Goal: Communication & Community: Answer question/provide support

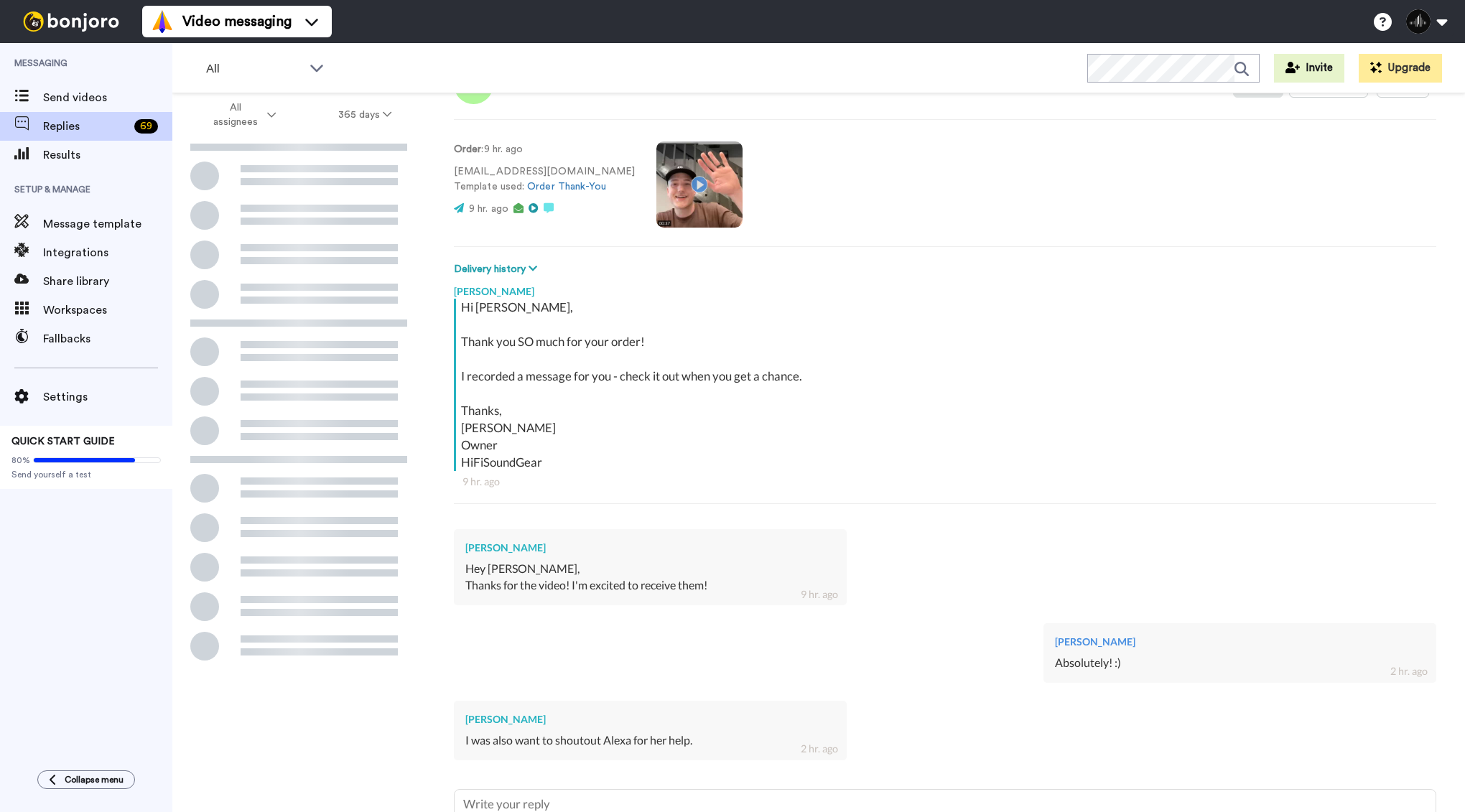
scroll to position [188, 0]
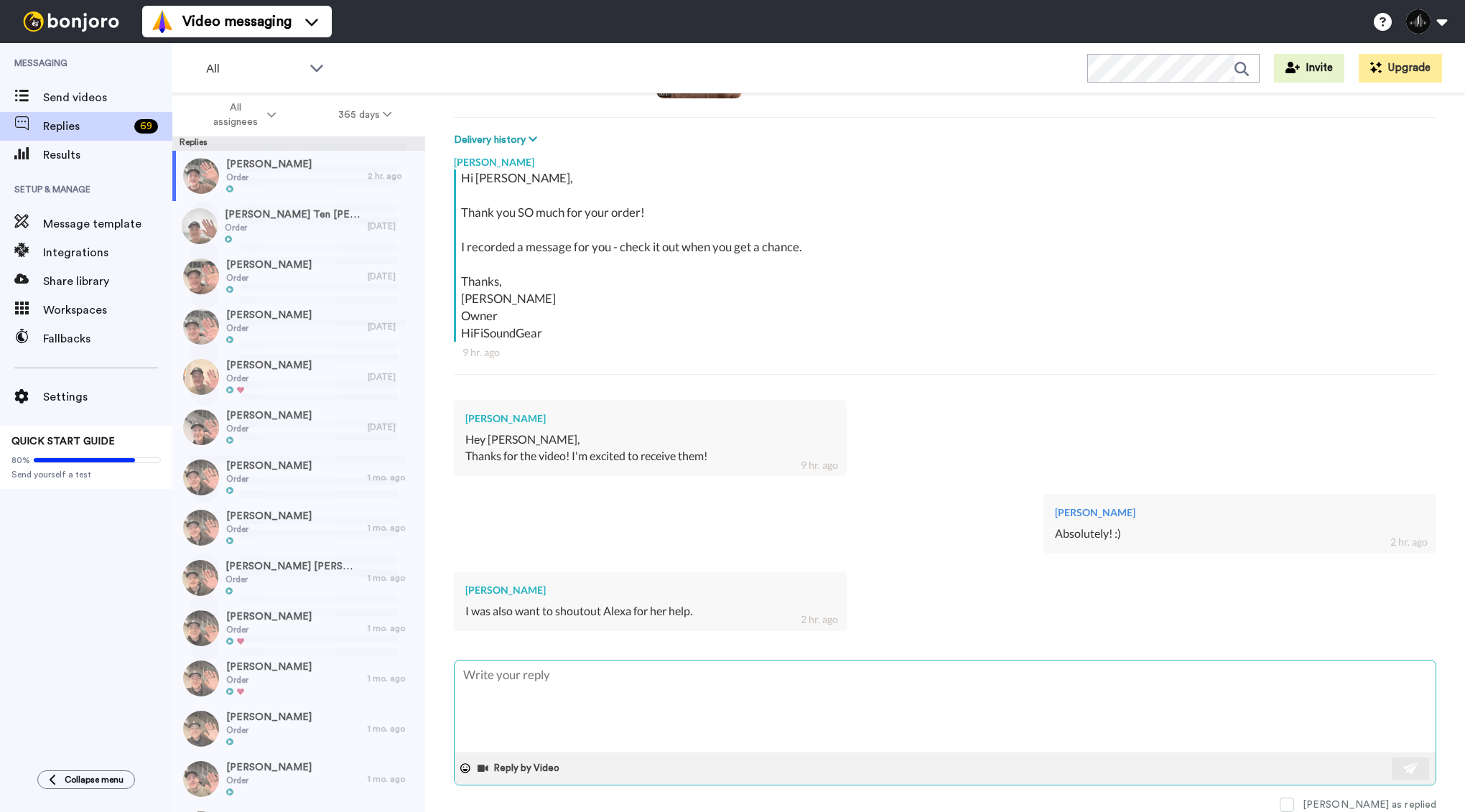
click at [575, 686] on textarea at bounding box center [945, 706] width 981 height 92
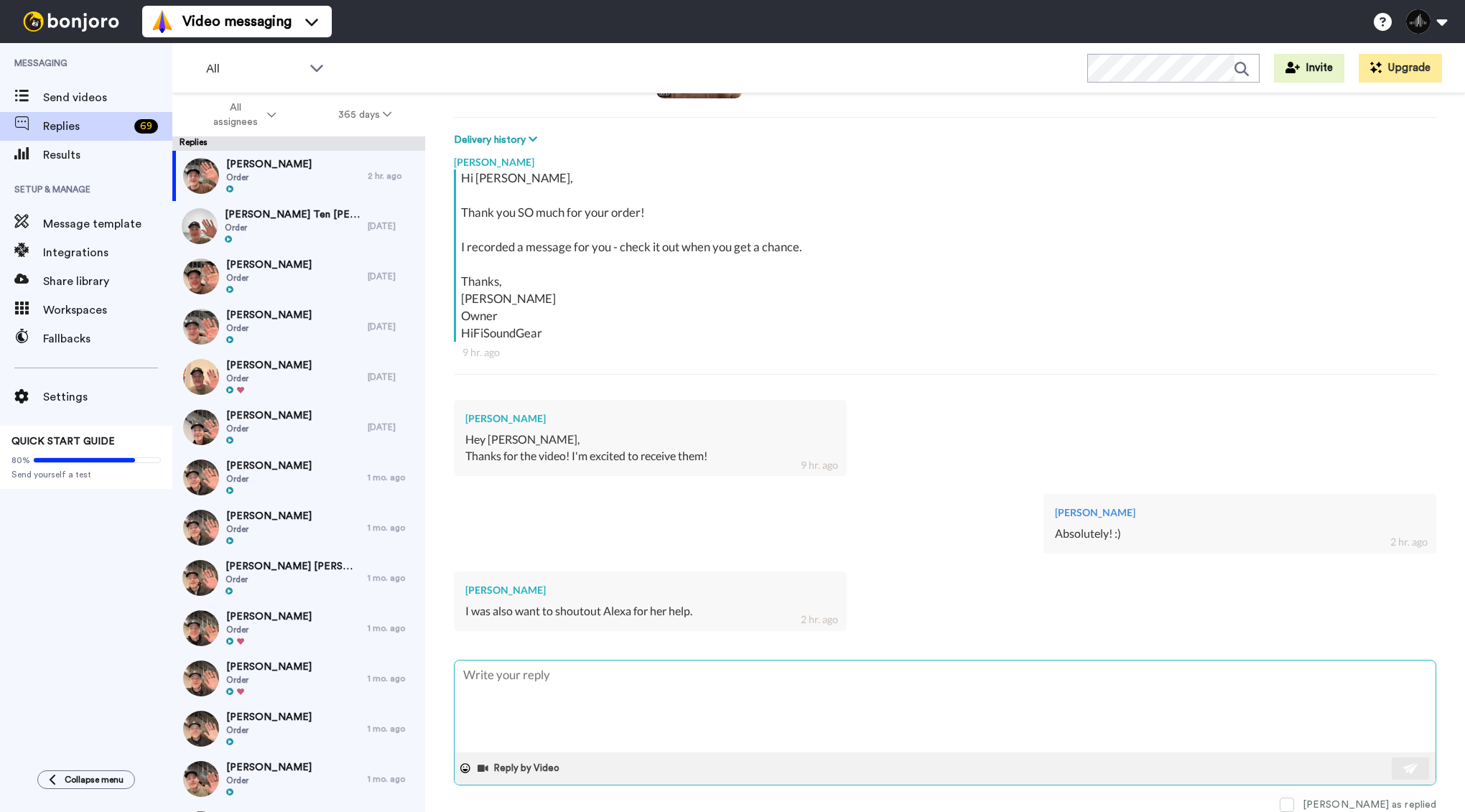
type textarea "T"
type textarea "x"
type textarea "Th"
type textarea "x"
type textarea "Tha"
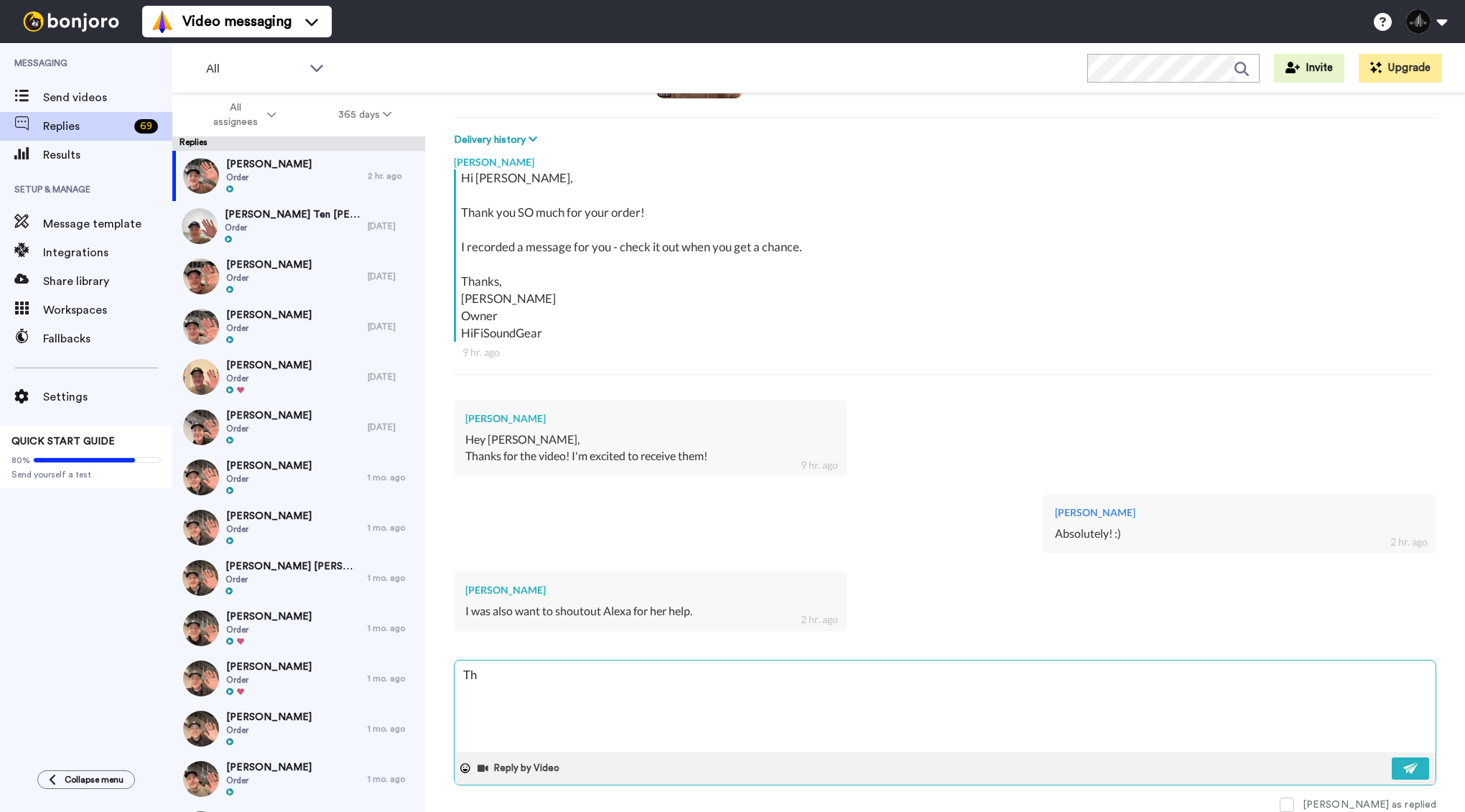
type textarea "x"
type textarea "Than"
type textarea "x"
type textarea "Thank"
type textarea "x"
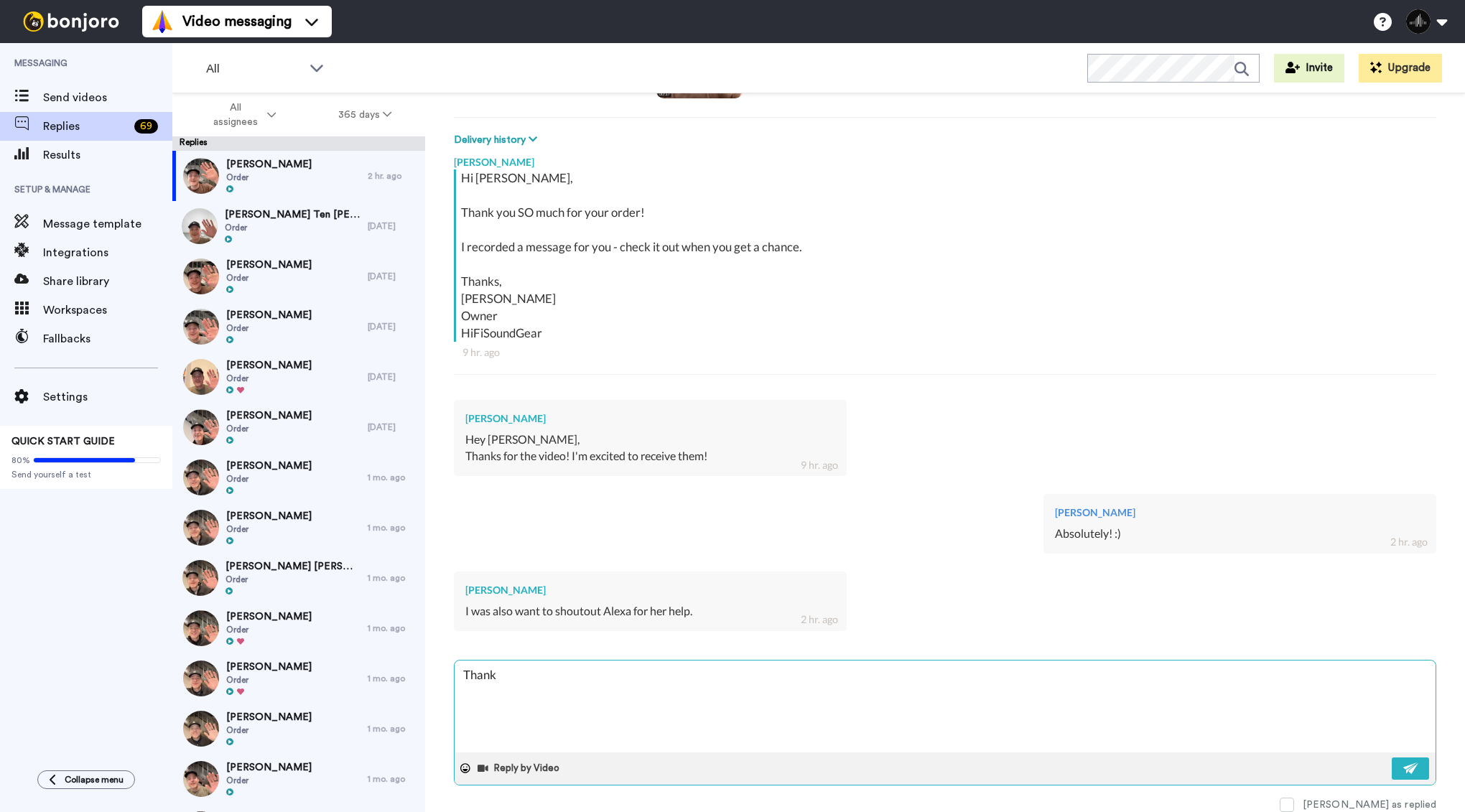
type textarea "Thanks"
type textarea "x"
type textarea "Thanks"
type textarea "x"
type textarea "Thanks f"
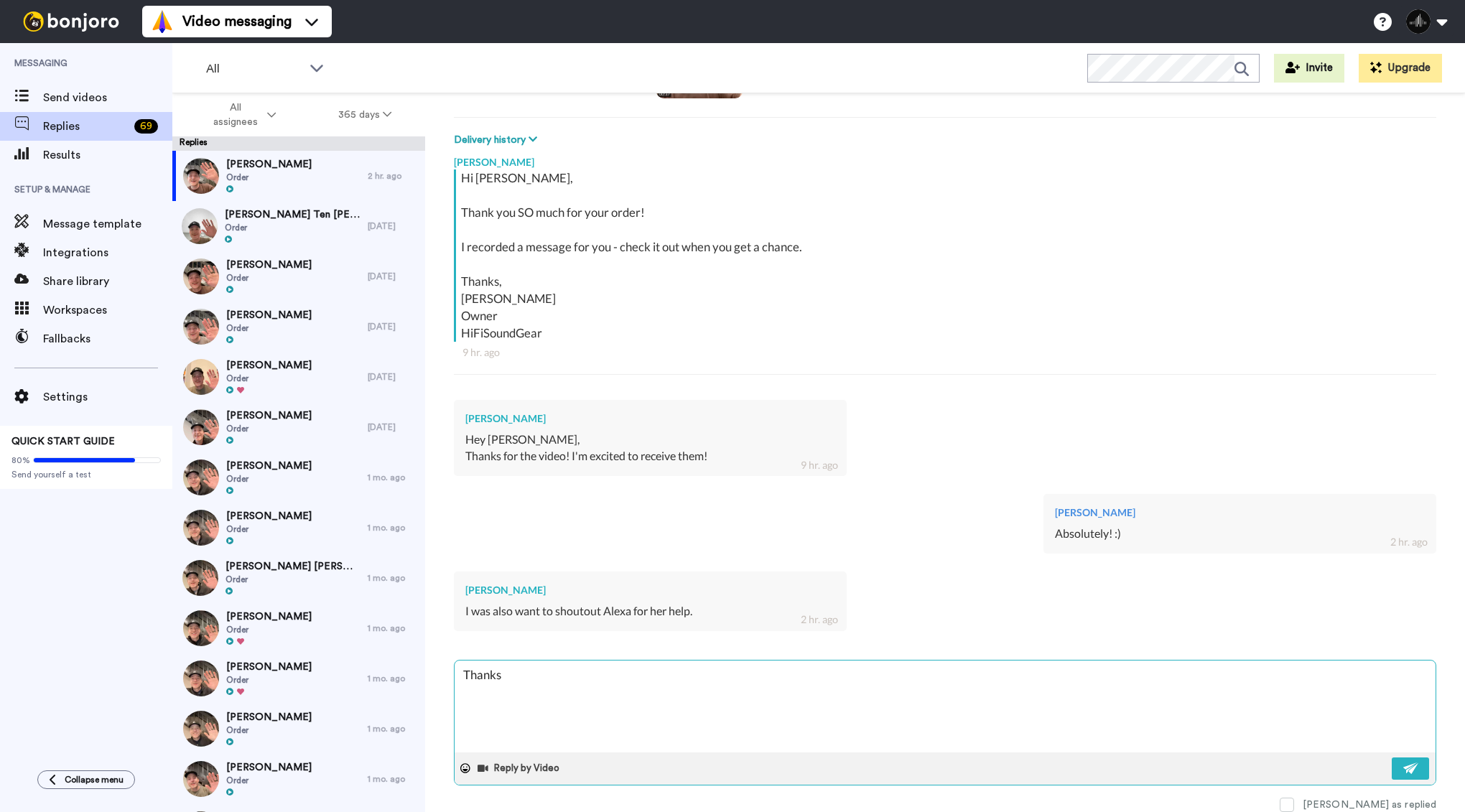
type textarea "x"
type textarea "Thanks fo"
type textarea "x"
type textarea "Thanks for"
type textarea "x"
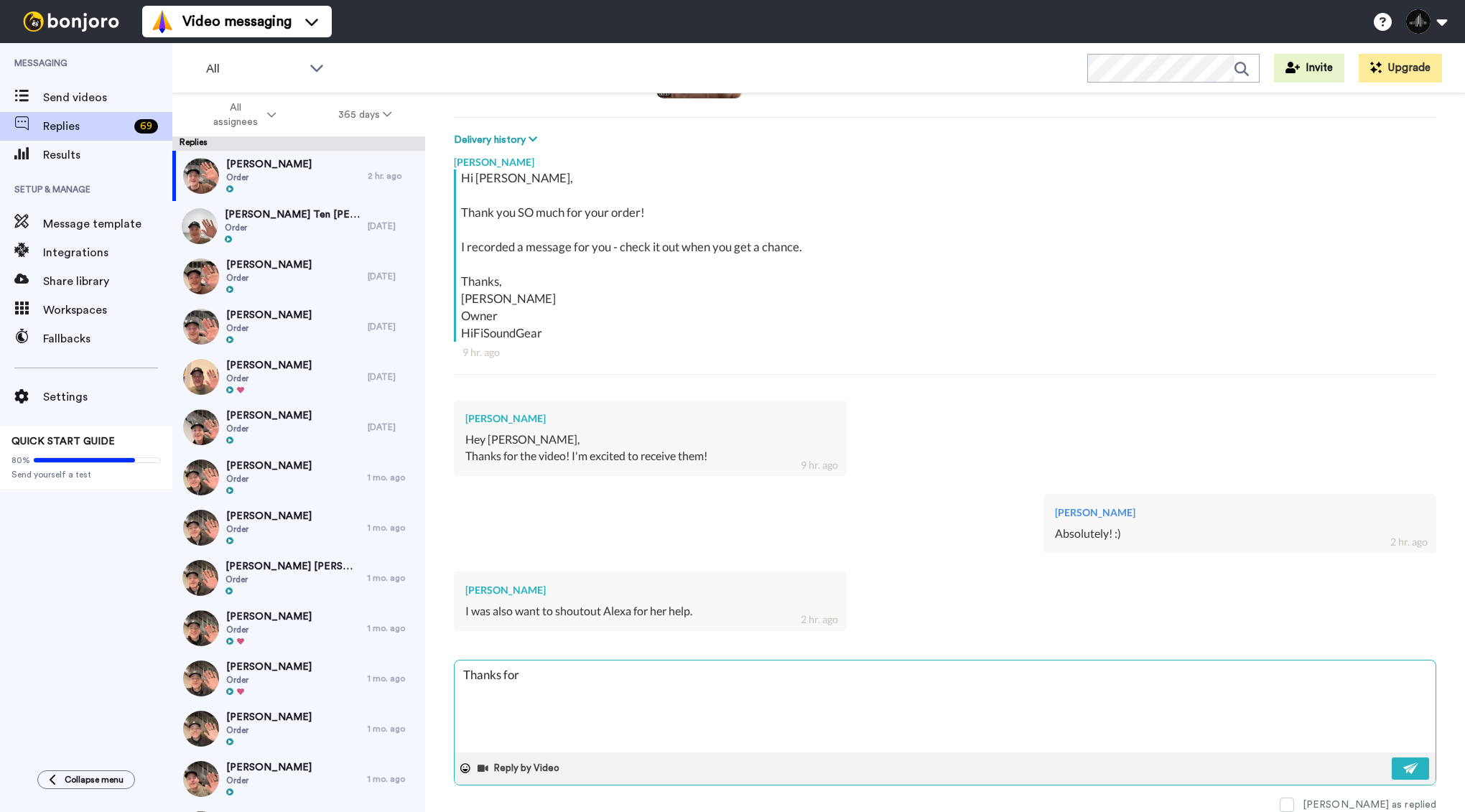
type textarea "Thanks for"
type textarea "x"
type textarea "Thanks for l"
type textarea "x"
type textarea "Thanks for le"
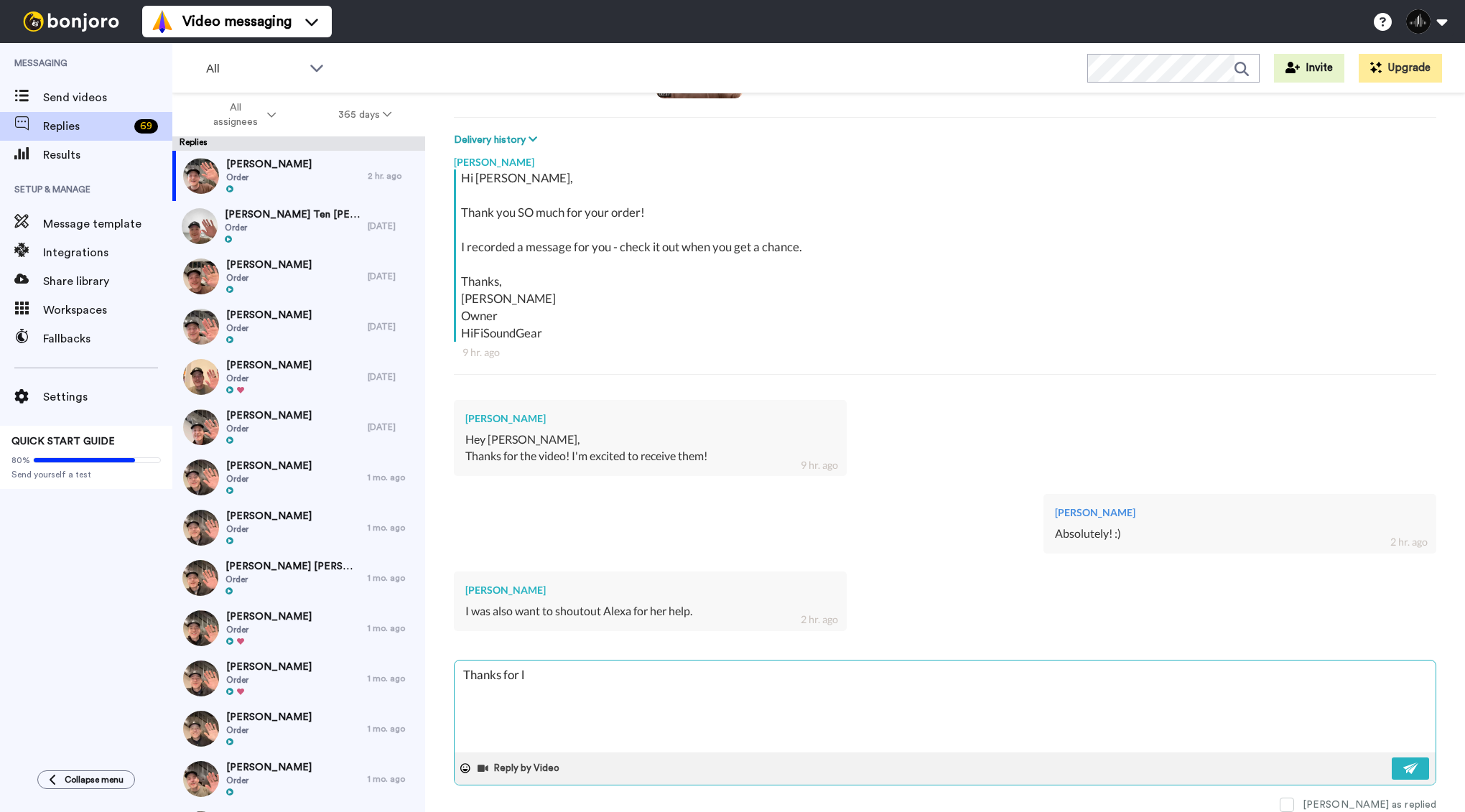
type textarea "x"
type textarea "Thanks for let"
type textarea "x"
type textarea "Thanks for lett"
type textarea "x"
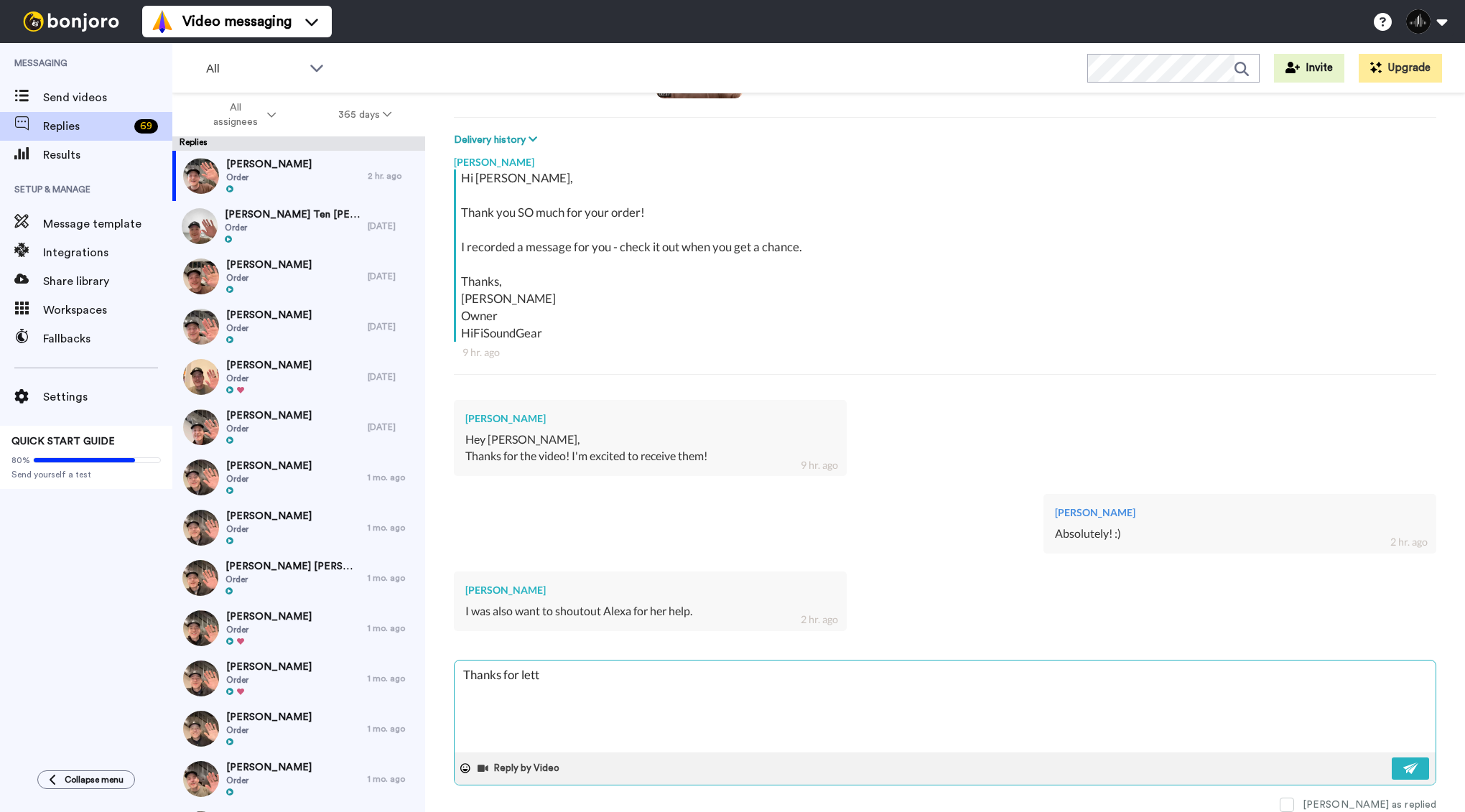
type textarea "Thanks for letti"
type textarea "x"
type textarea "Thanks for lettin"
type textarea "x"
type textarea "Thanks for letting"
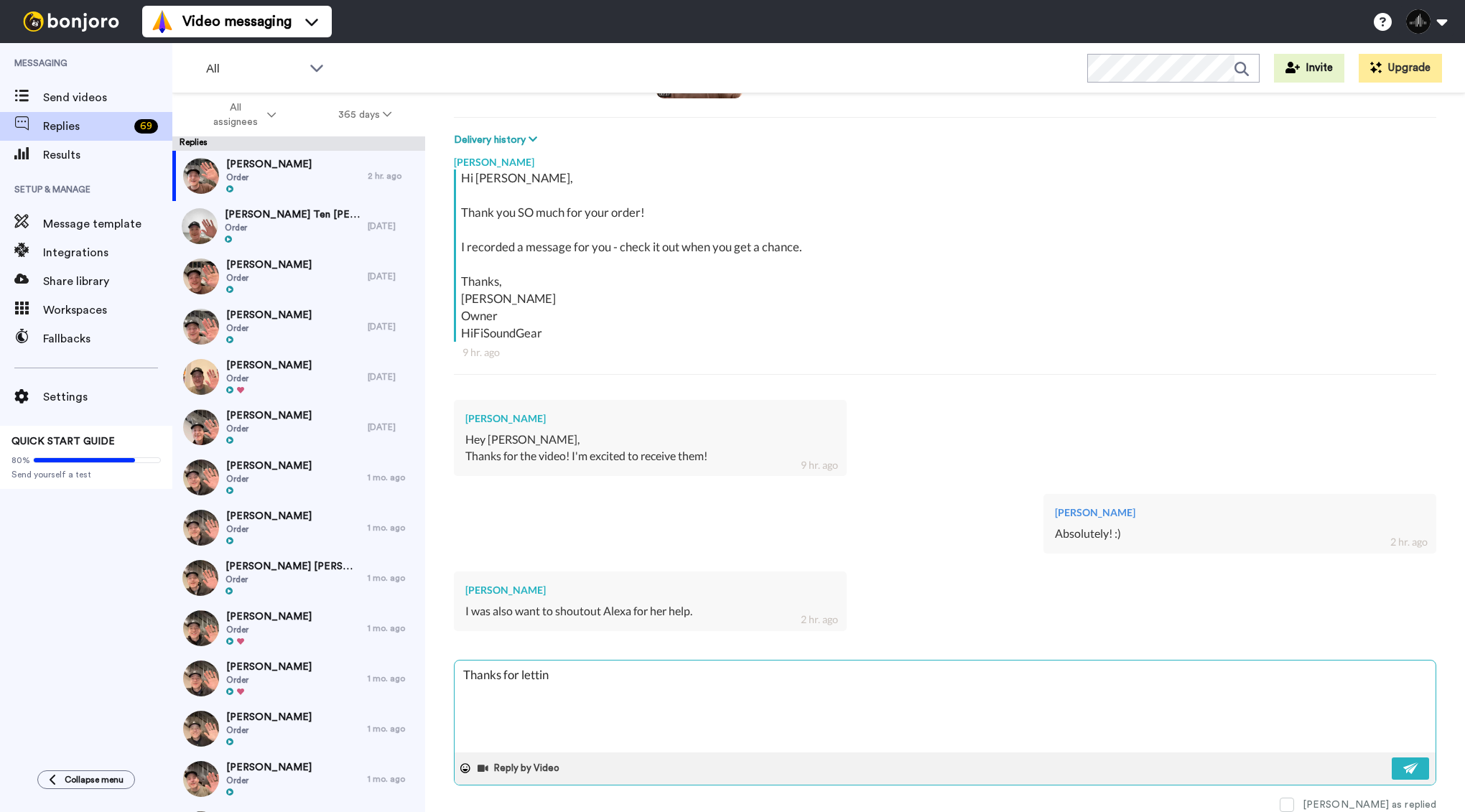
type textarea "x"
type textarea "Thanks for letting"
type textarea "x"
type textarea "Thanks for letting m"
type textarea "x"
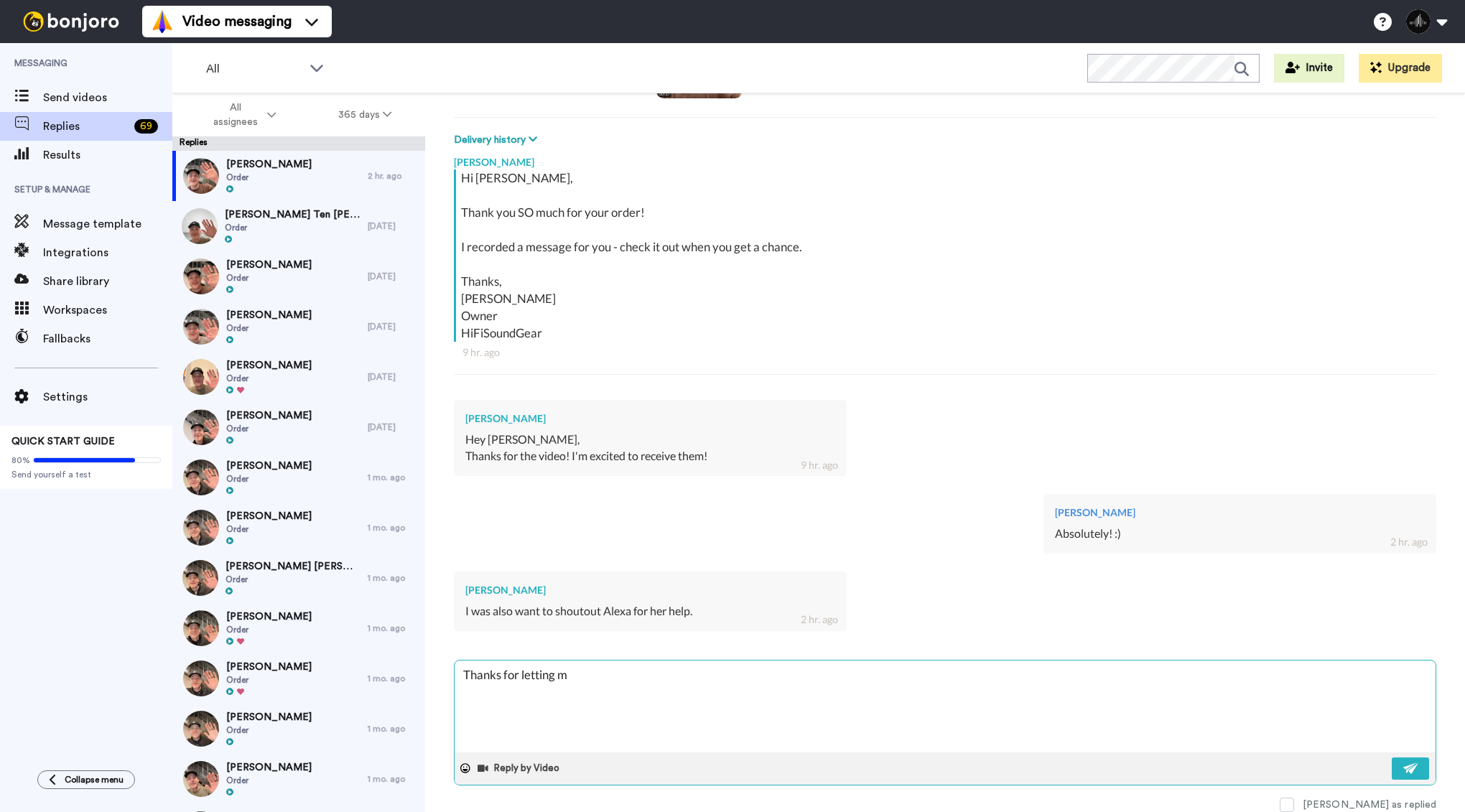
type textarea "Thanks for letting me"
type textarea "x"
type textarea "Thanks for letting me"
type textarea "x"
type textarea "Thanks for letting me k"
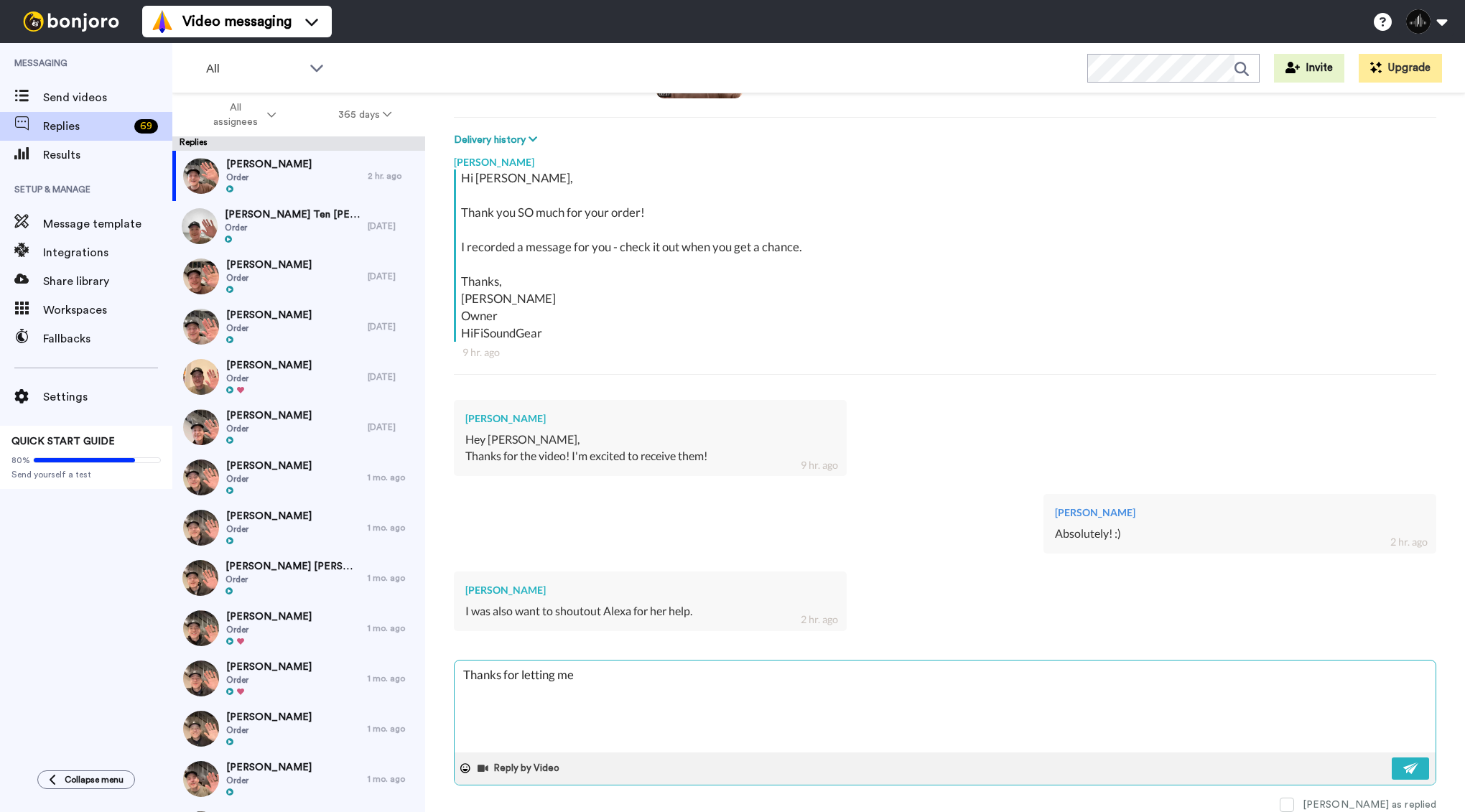
type textarea "x"
type textarea "Thanks for letting me kn"
type textarea "x"
type textarea "Thanks for letting me kno"
type textarea "x"
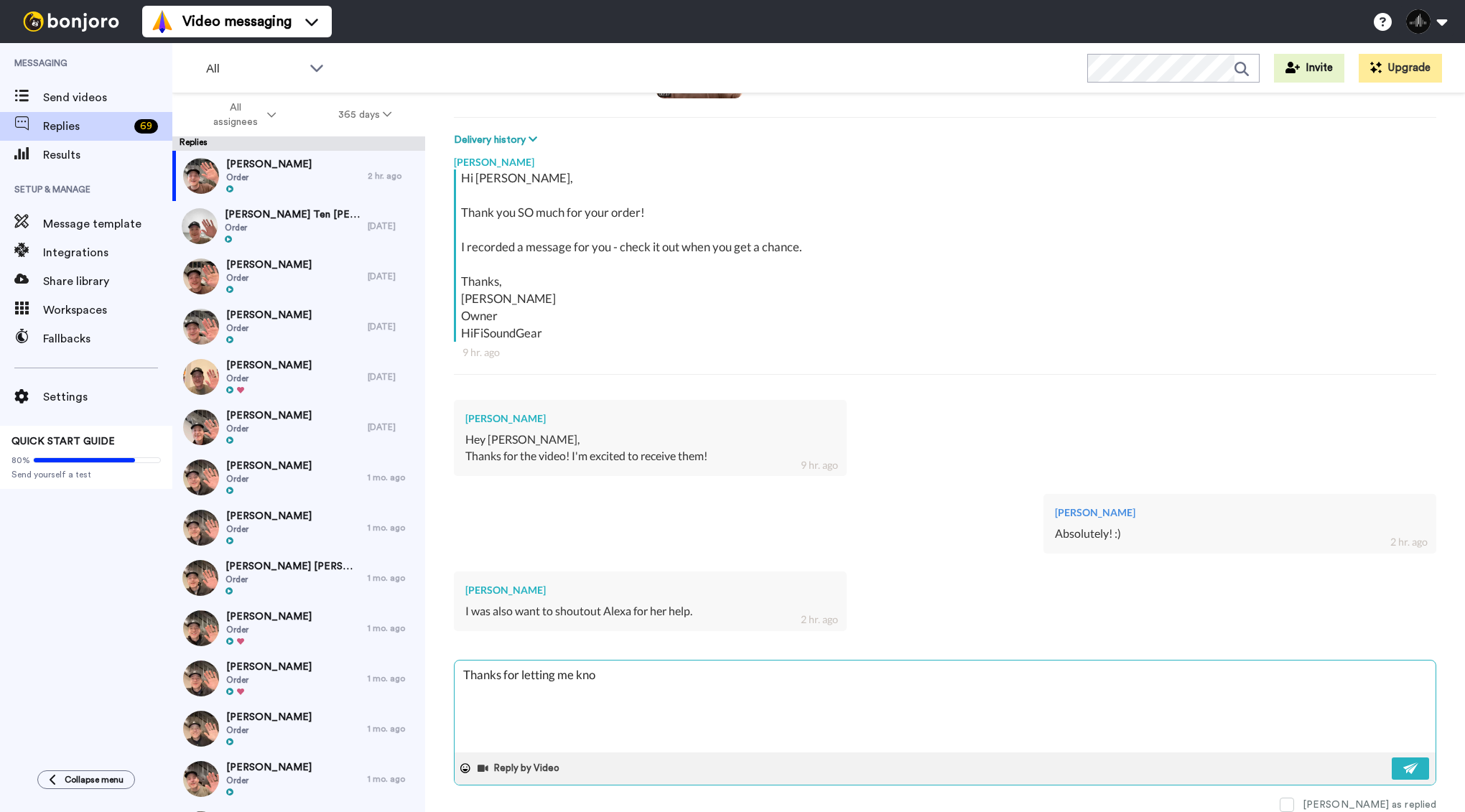
type textarea "Thanks for letting me know"
type textarea "x"
type textarea "Thanks for letting me know!"
type textarea "x"
type textarea "Thanks for letting me know!"
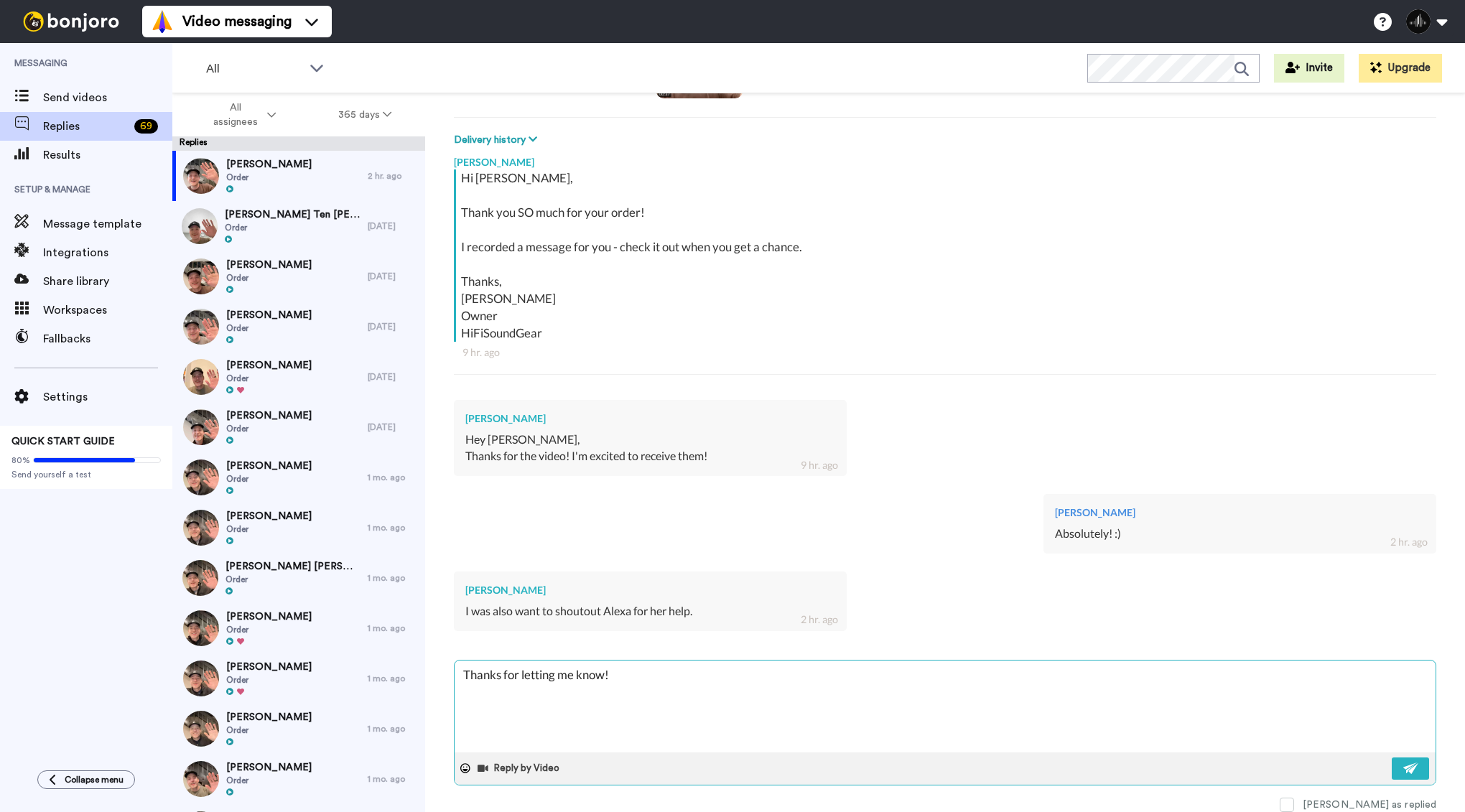
type textarea "x"
type textarea "Thanks for letting me know! I"
type textarea "x"
type textarea "Thanks for letting me know! I'"
type textarea "x"
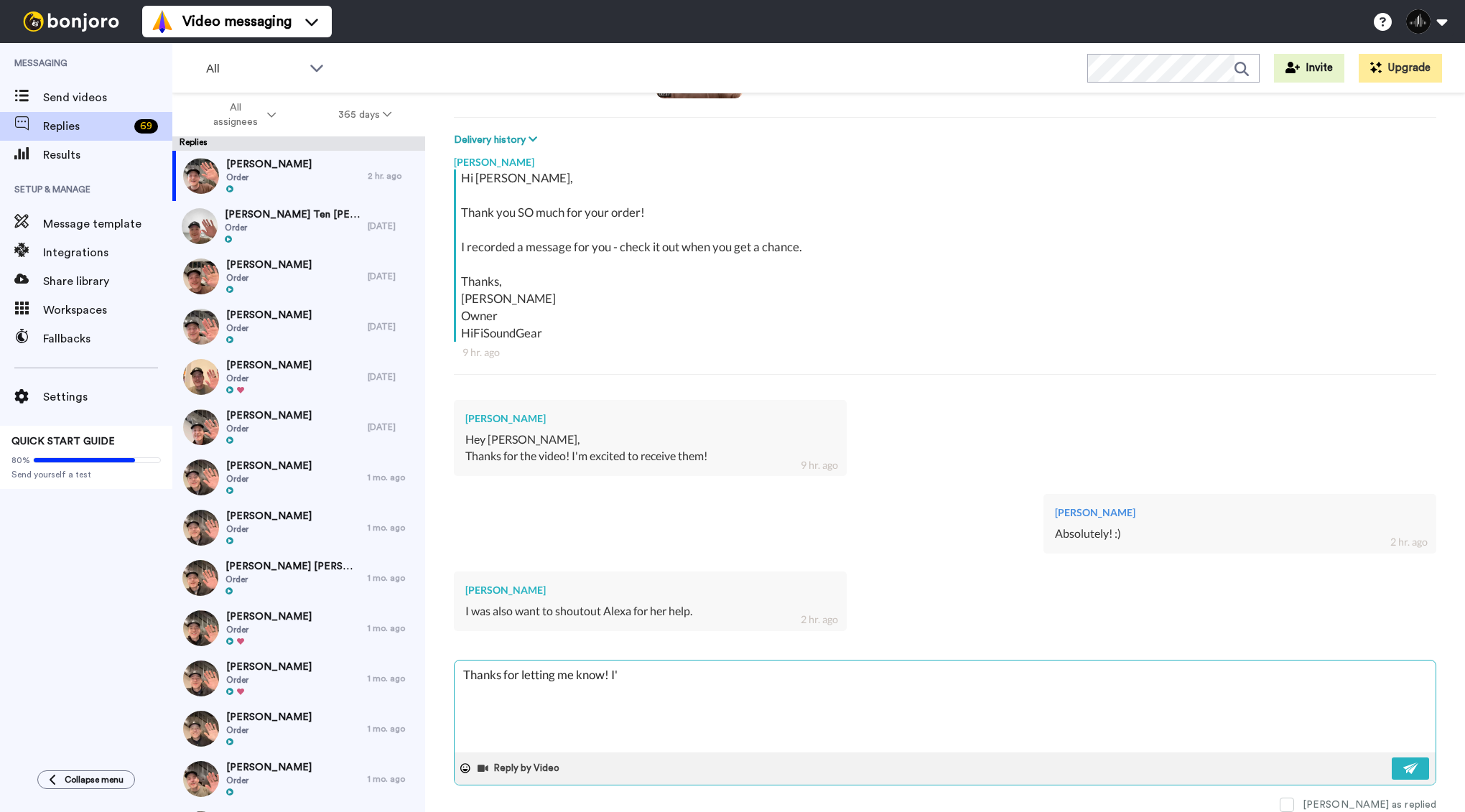
type textarea "Thanks for letting me know! I'l"
type textarea "x"
type textarea "Thanks for letting me know! I'll"
type textarea "x"
type textarea "Thanks for letting me know! I'll"
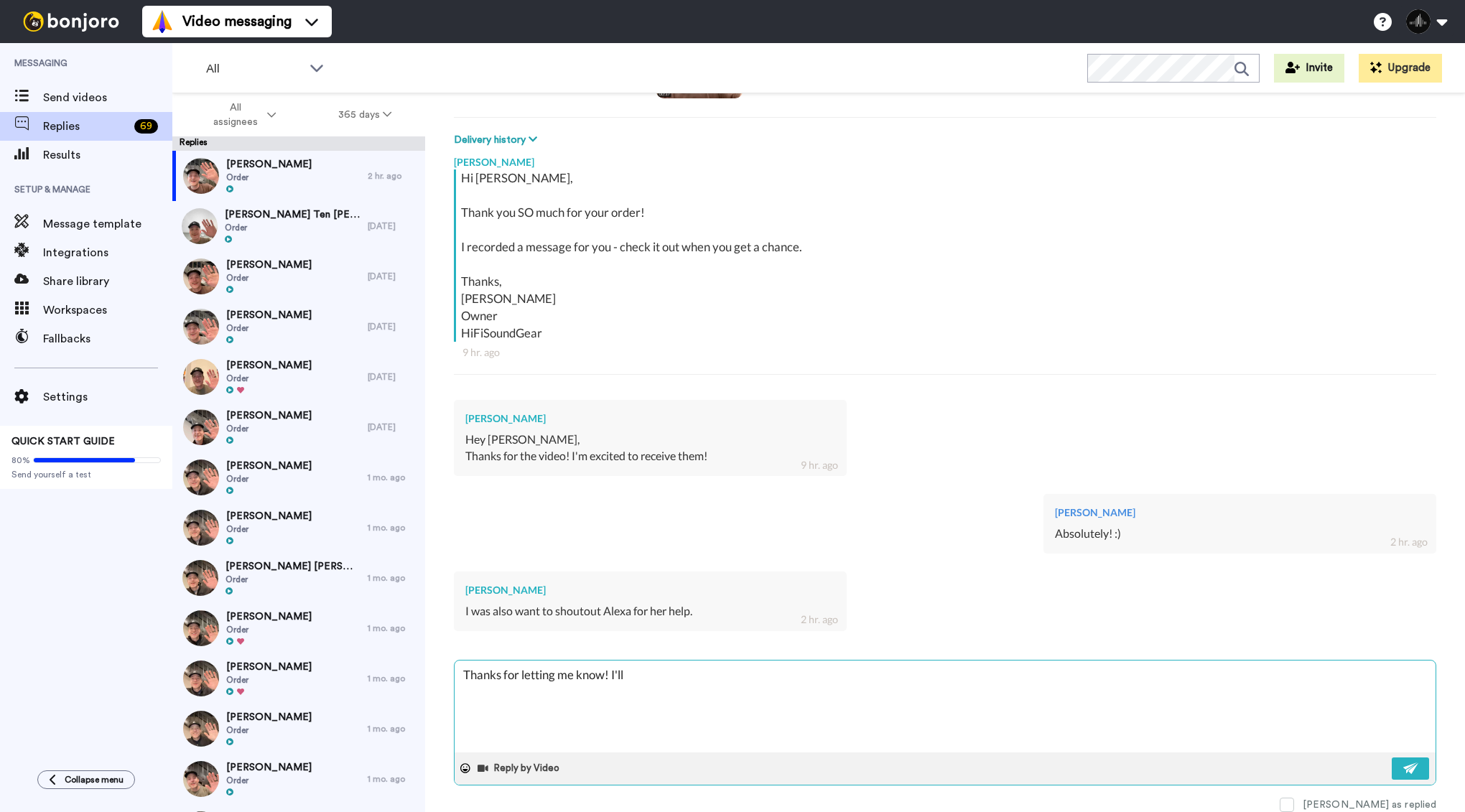
type textarea "x"
type textarea "Thanks for letting me know! I'll p"
type textarea "x"
type textarea "Thanks for letting me know! I'll pa"
type textarea "x"
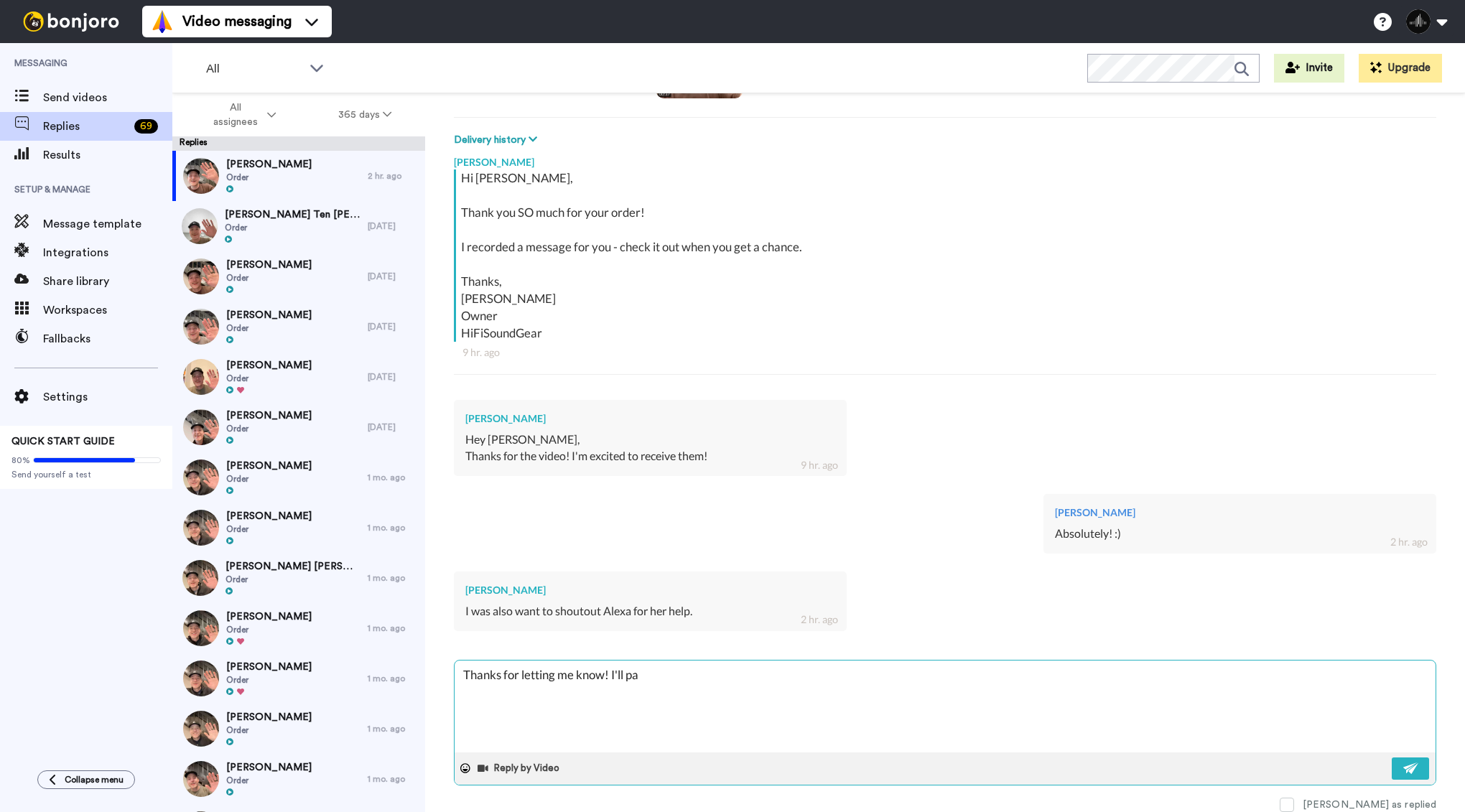
type textarea "Thanks for letting me know! I'll pas"
type textarea "x"
type textarea "Thanks for letting me know! I'll pass"
type textarea "x"
type textarea "Thanks for letting me know! I'll pass"
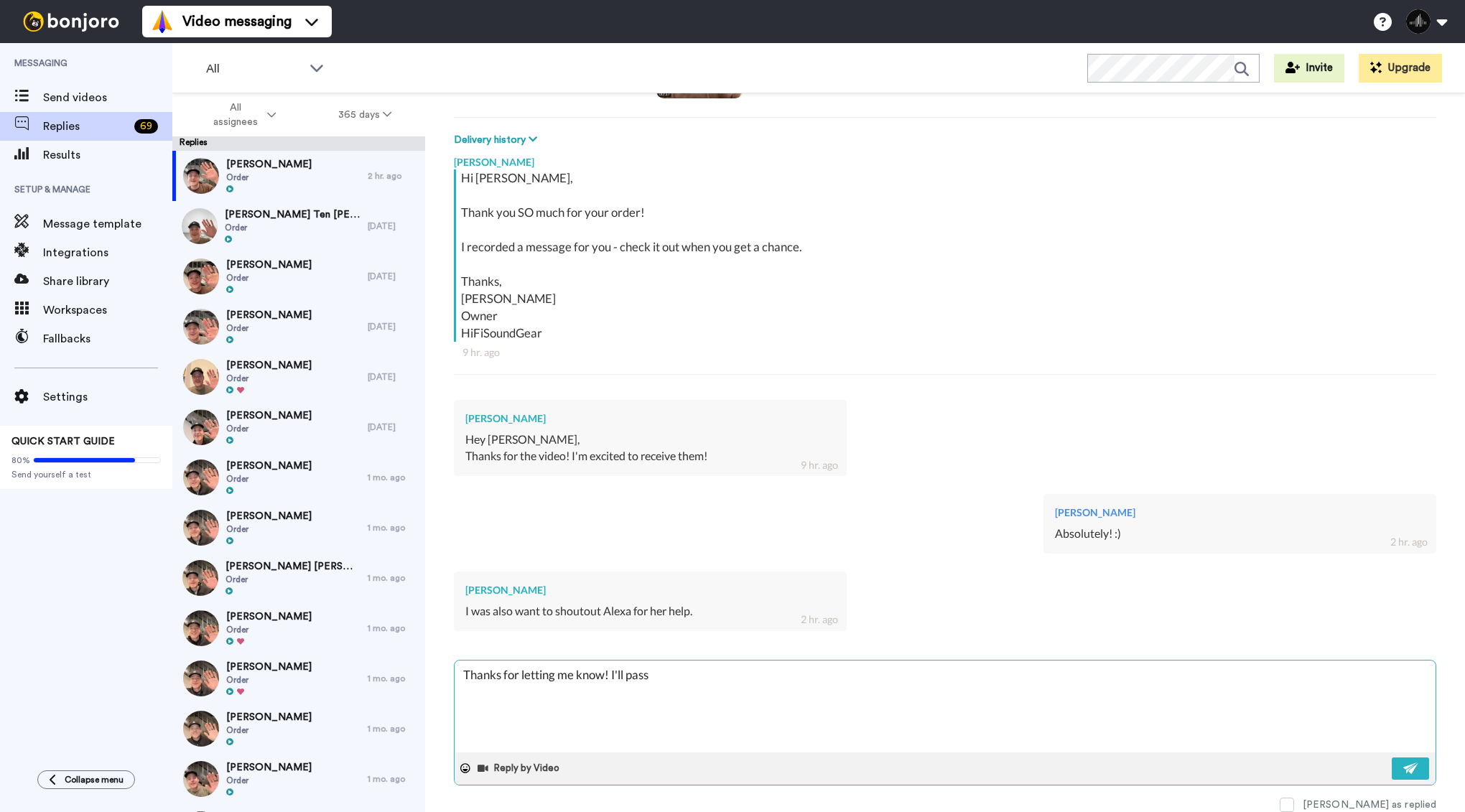
type textarea "x"
type textarea "Thanks for letting me know! I'll pass i"
type textarea "x"
type textarea "Thanks for letting me know! I'll pass it"
type textarea "x"
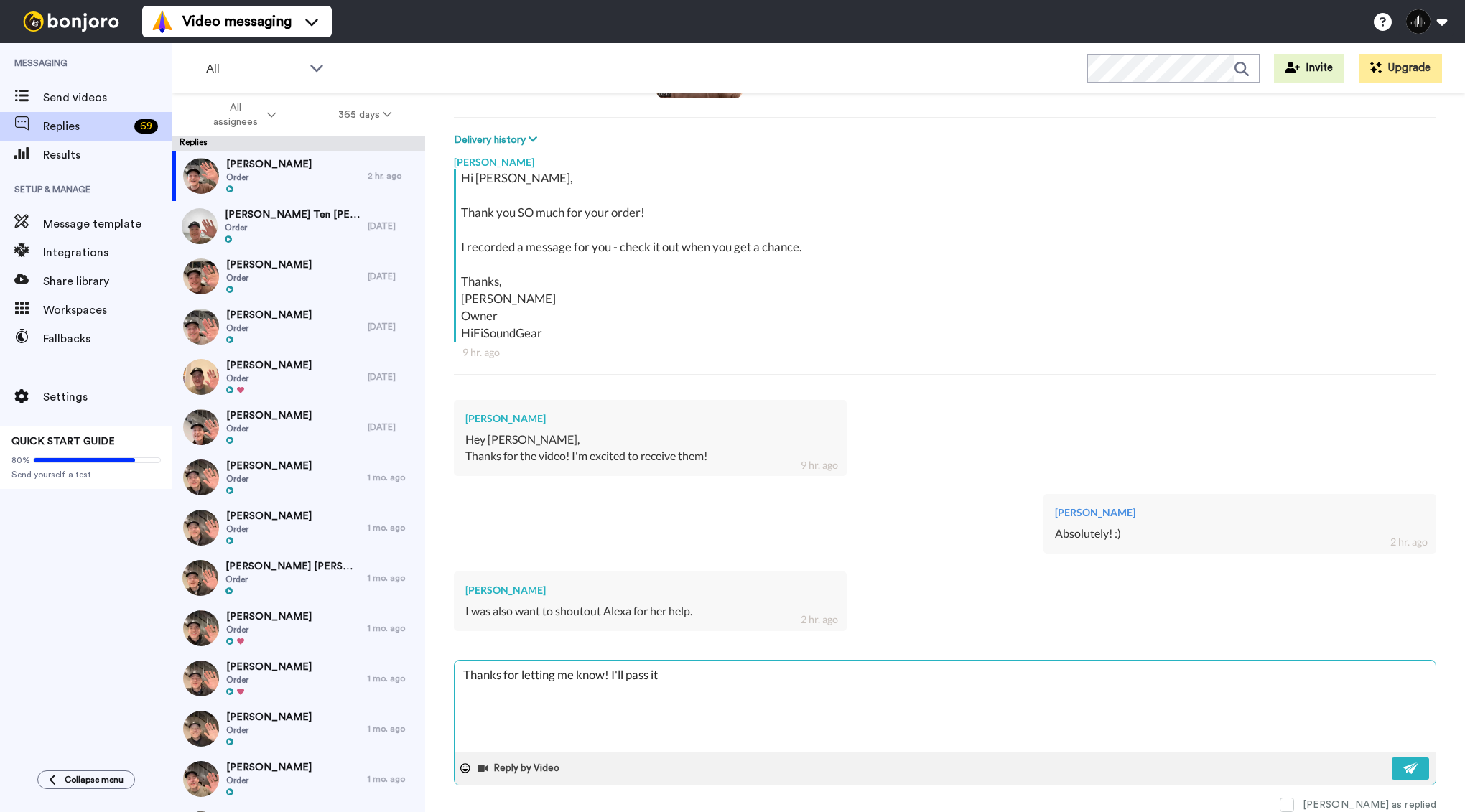
type textarea "Thanks for letting me know! I'll pass it"
type textarea "x"
type textarea "Thanks for letting me know! I'll pass it a"
type textarea "x"
type textarea "Thanks for letting me know! I'll pass it al"
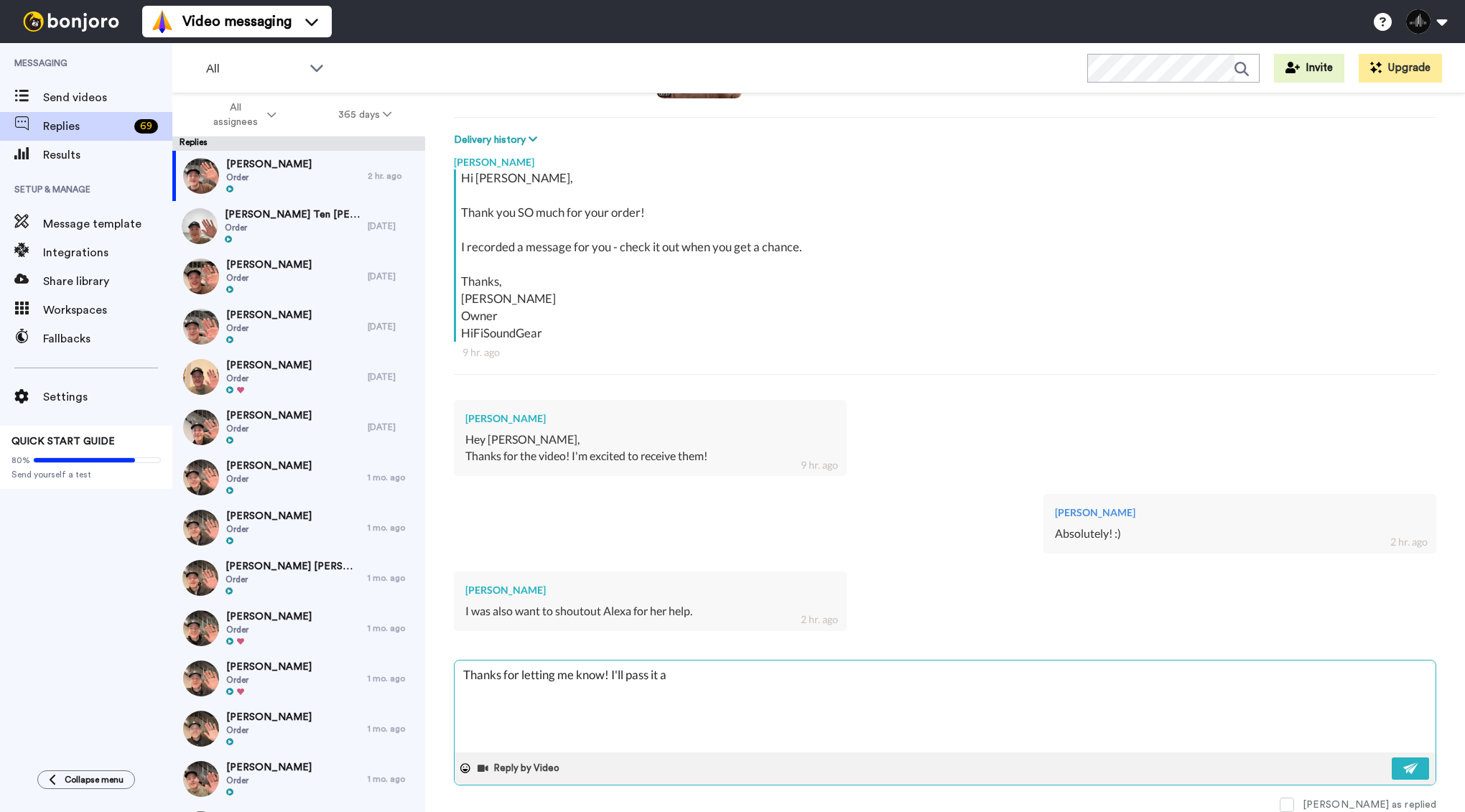
type textarea "x"
type textarea "Thanks for letting me know! I'll pass it alo"
type textarea "x"
type textarea "Thanks for letting me know! I'll pass it alon"
type textarea "x"
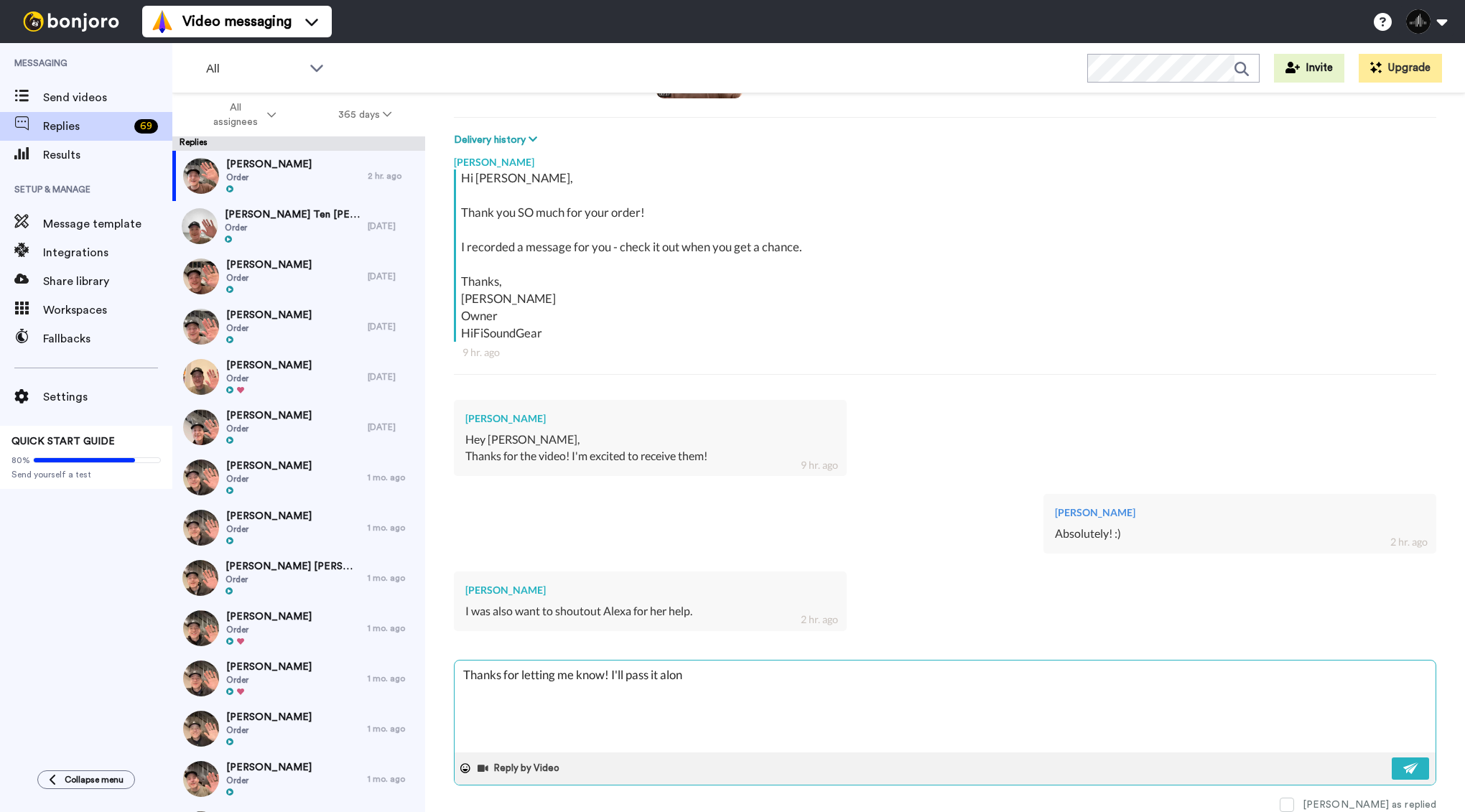
type textarea "Thanks for letting me know! I'll pass it along"
type textarea "x"
type textarea "Thanks for letting me know! I'll pass it along!"
type textarea "x"
type textarea "Thanks for letting me know! I'll pass it along!"
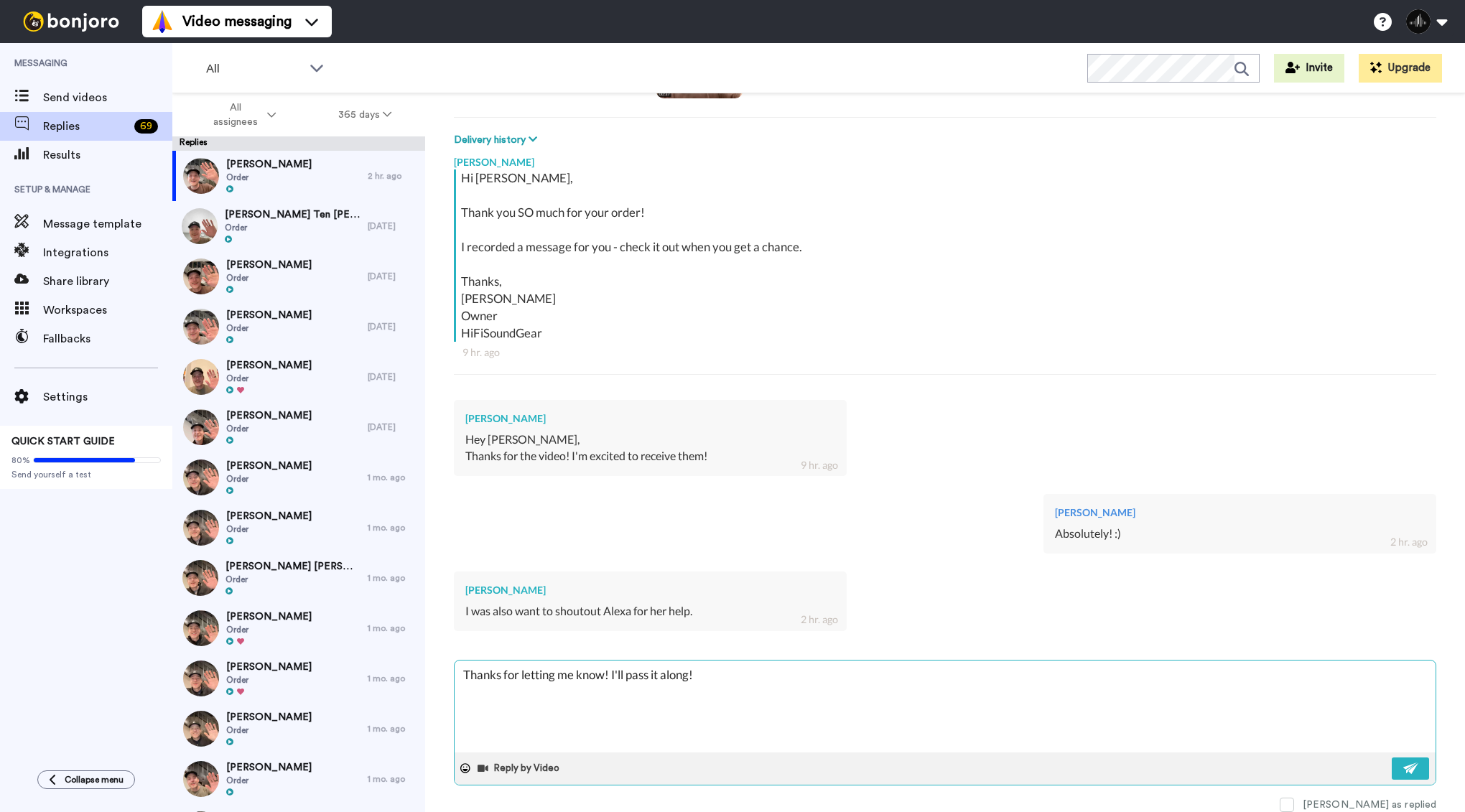
type textarea "x"
type textarea "Thanks for letting me know! I'll pass it along! S"
type textarea "x"
type textarea "Thanks for letting me know! I'll pass it along! Sh"
type textarea "x"
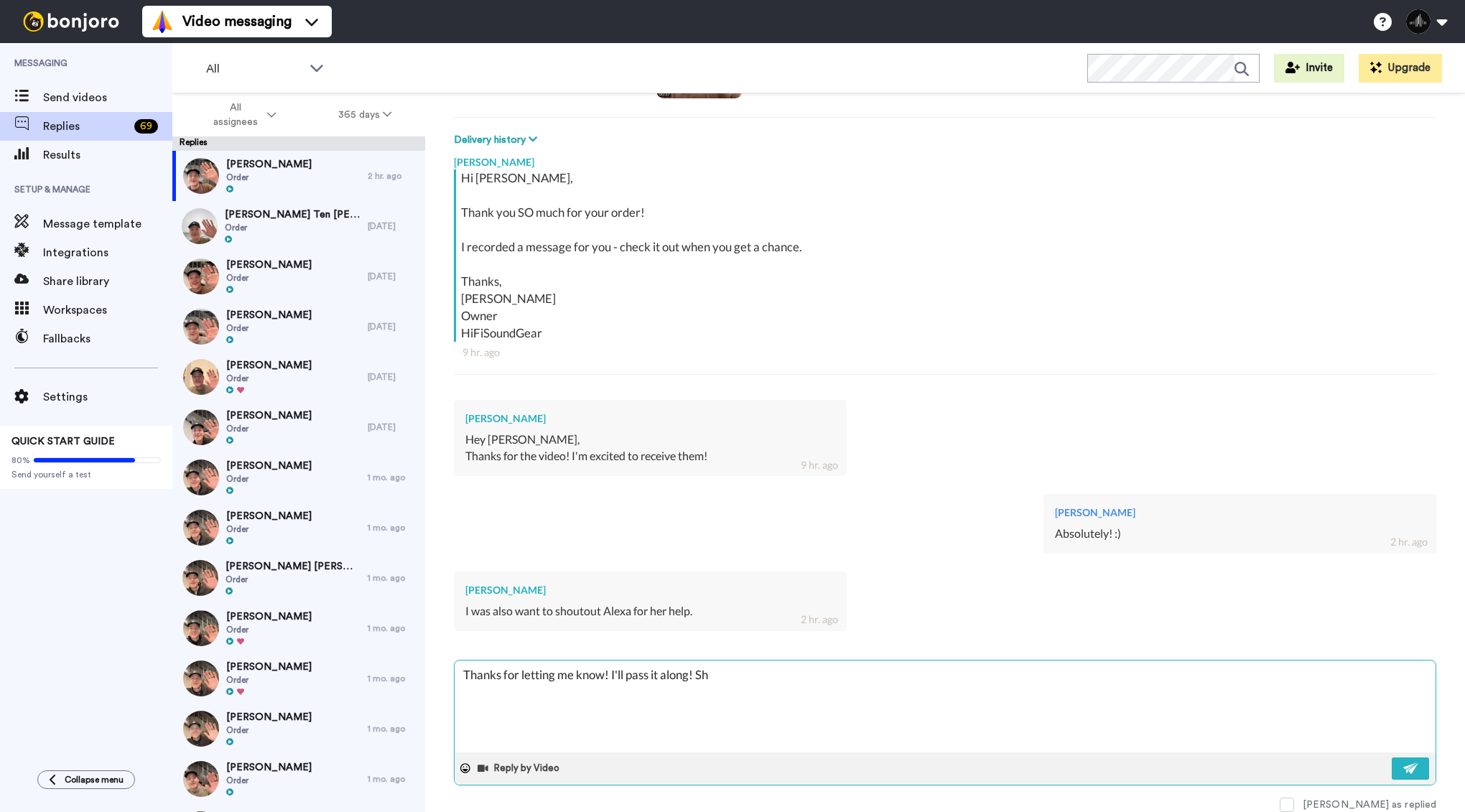
type textarea "Thanks for letting me know! I'll pass it along! She"
type textarea "x"
type textarea "Thanks for letting me know! I'll pass it along! She"
type textarea "x"
type textarea "Thanks for letting me know! I'll pass it along! She d"
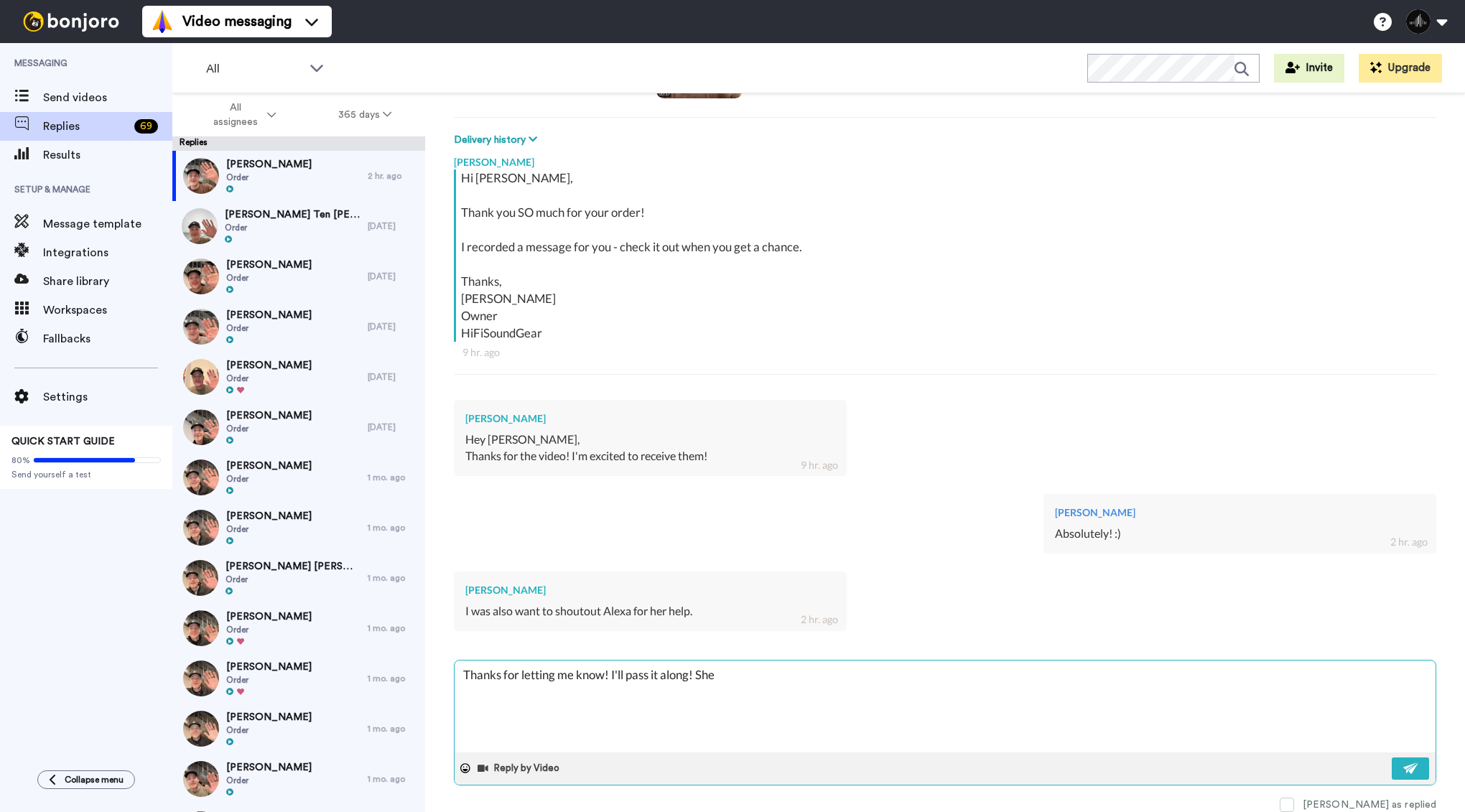
type textarea "x"
type textarea "Thanks for letting me know! I'll pass it along! She do"
type textarea "x"
type textarea "Thanks for letting me know! I'll pass it along! She doe"
type textarea "x"
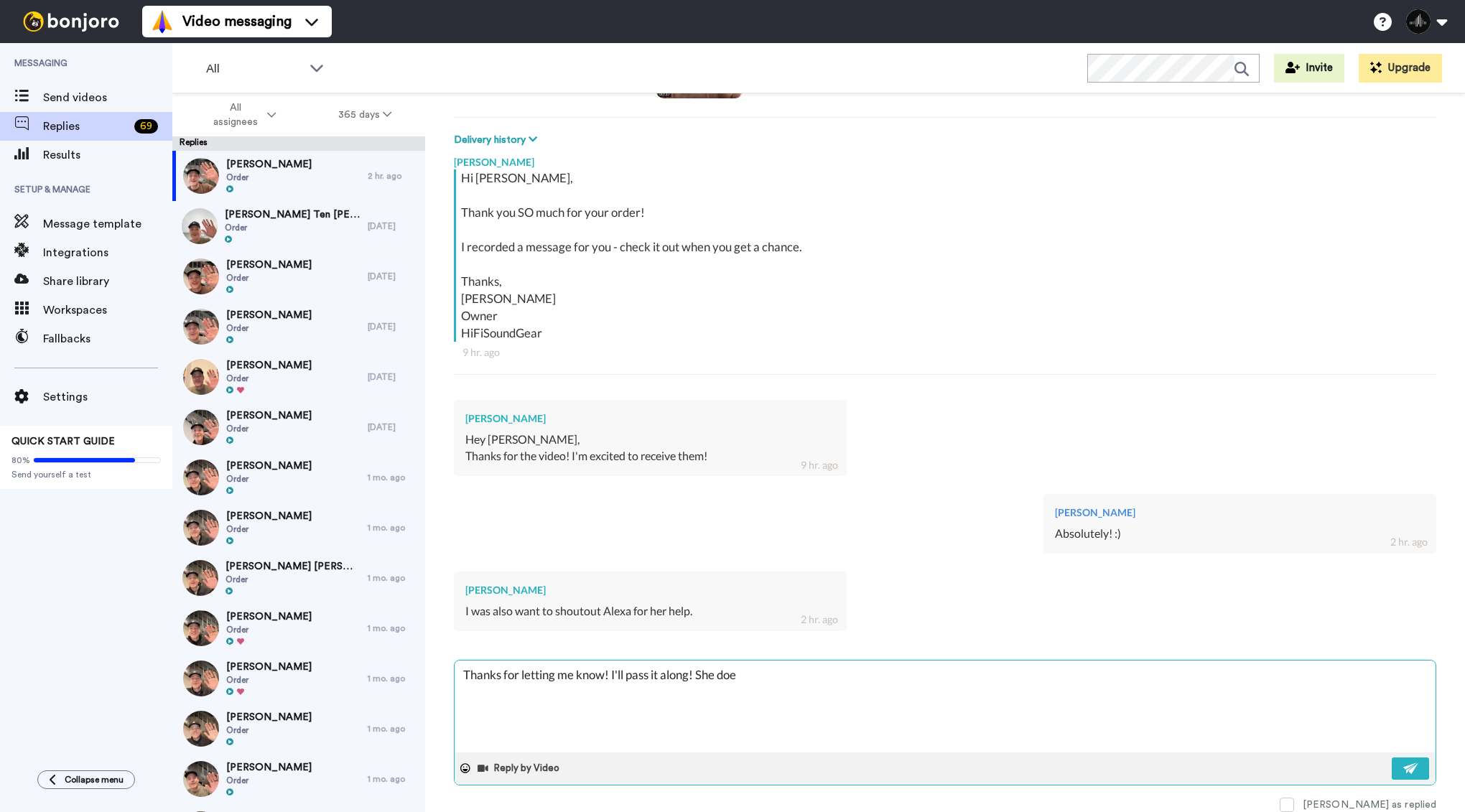
type textarea "Thanks for letting me know! I'll pass it along! She does"
type textarea "x"
type textarea "Thanks for letting me know! I'll pass it along! She does"
type textarea "x"
type textarea "Thanks for letting me know! I'll pass it along! She does a"
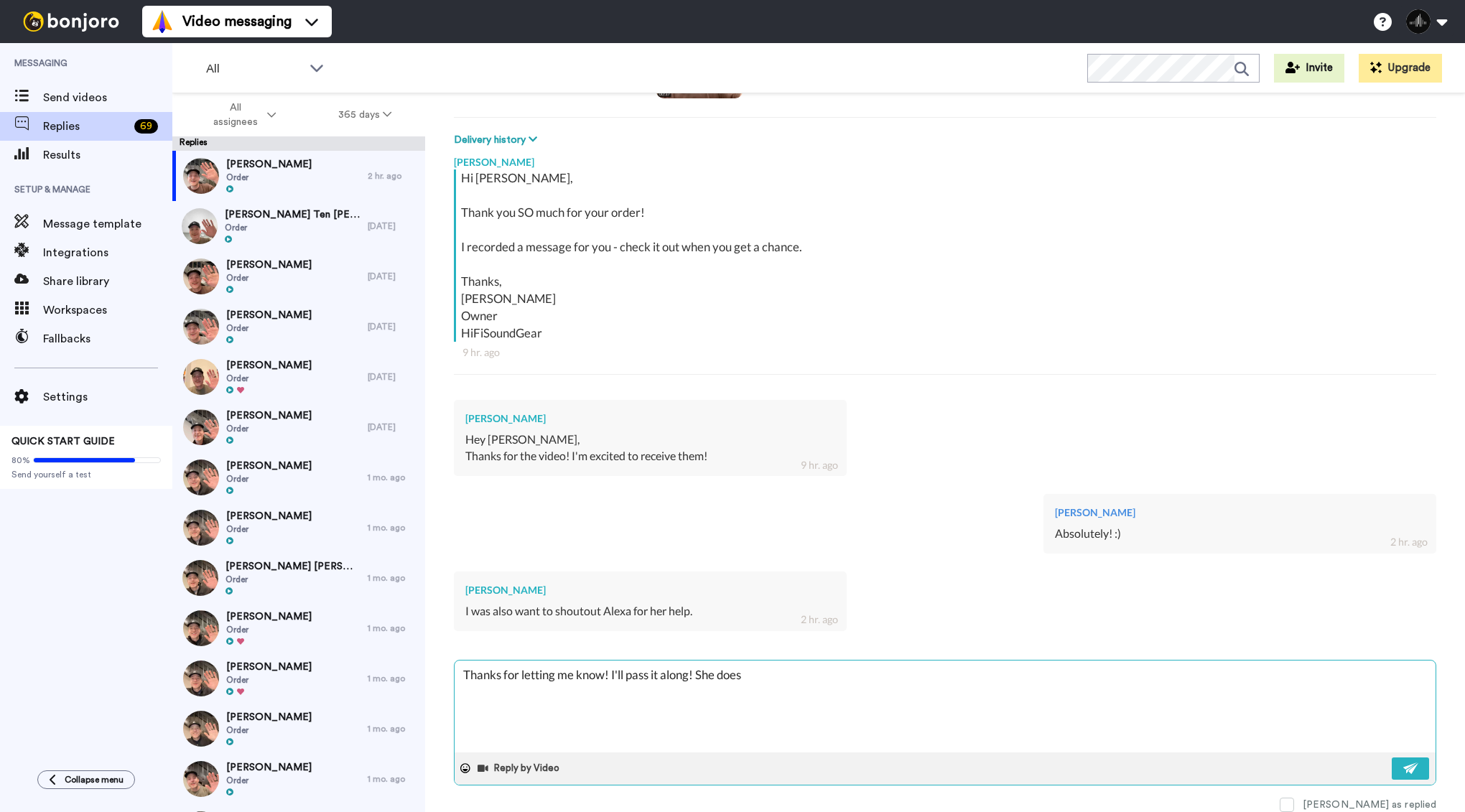
type textarea "x"
type textarea "Thanks for letting me know! I'll pass it along! She does a"
type textarea "x"
type textarea "Thanks for letting me know! I'll pass it along! She does a g"
type textarea "x"
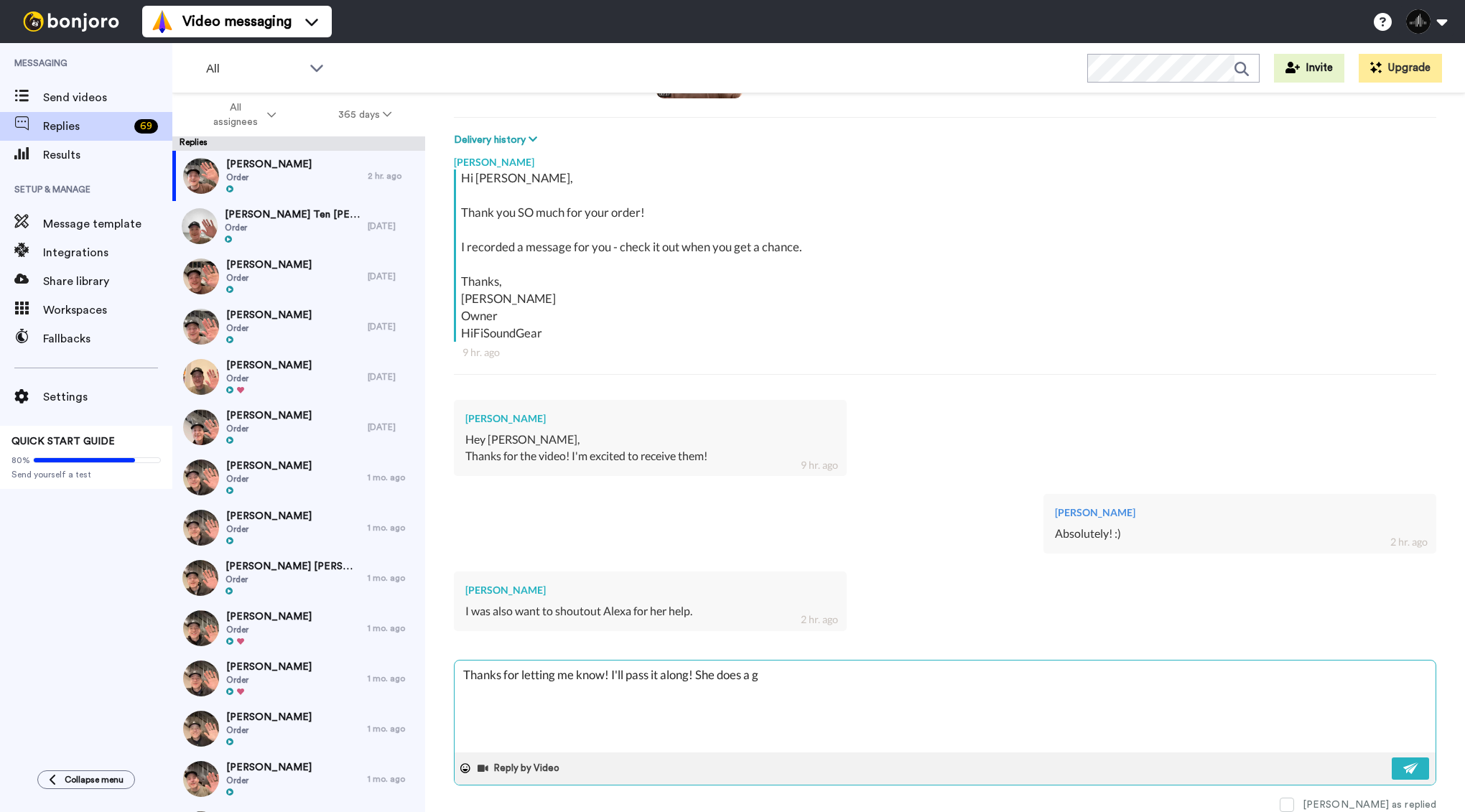
type textarea "Thanks for letting me know! I'll pass it along! She does a gr"
type textarea "x"
type textarea "Thanks for letting me know! I'll pass it along! She does a gre"
type textarea "x"
type textarea "Thanks for letting me know! I'll pass it along! She does a grea"
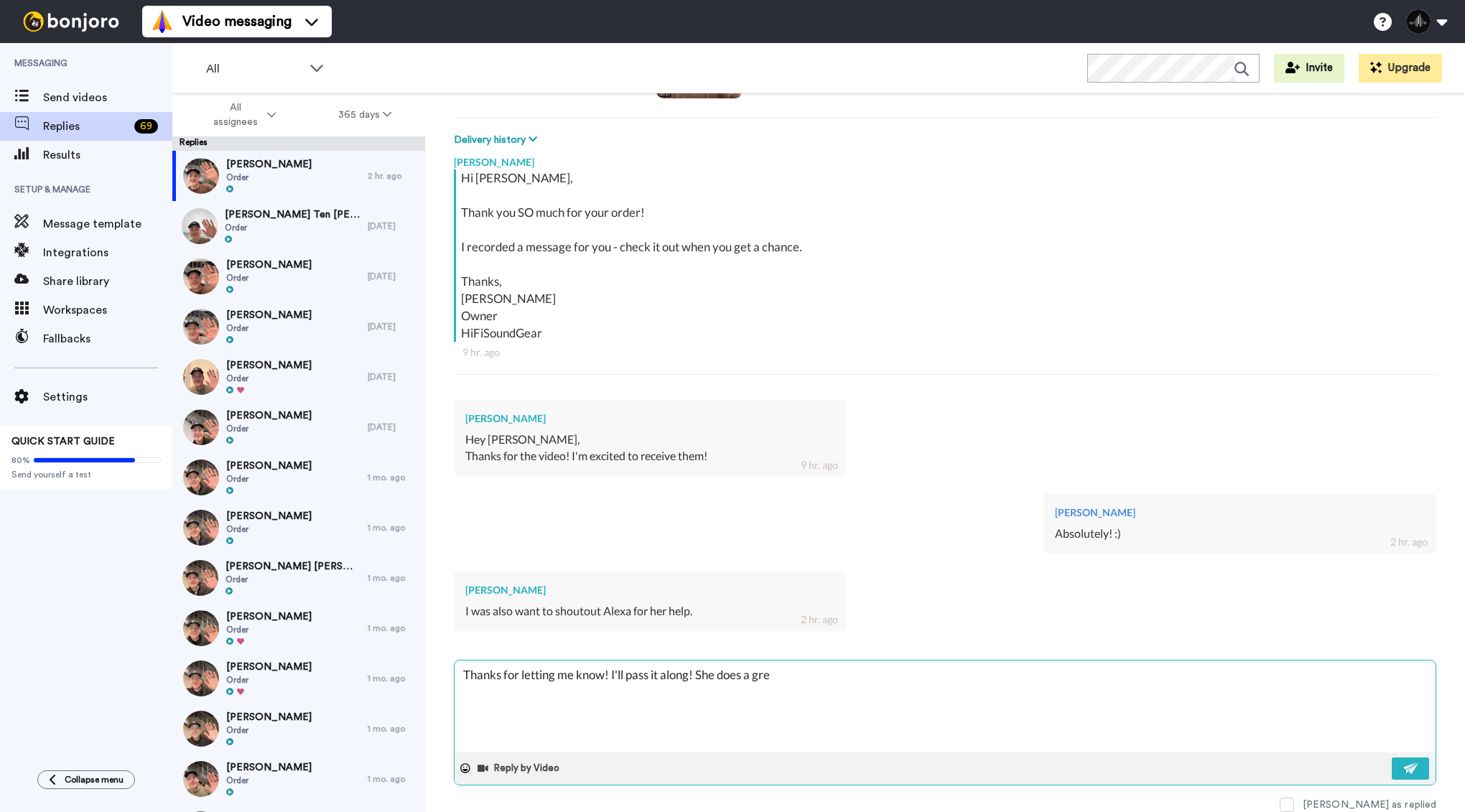
type textarea "x"
type textarea "Thanks for letting me know! I'll pass it along! She does a great"
type textarea "x"
type textarea "Thanks for letting me know! I'll pass it along! She does a great"
type textarea "x"
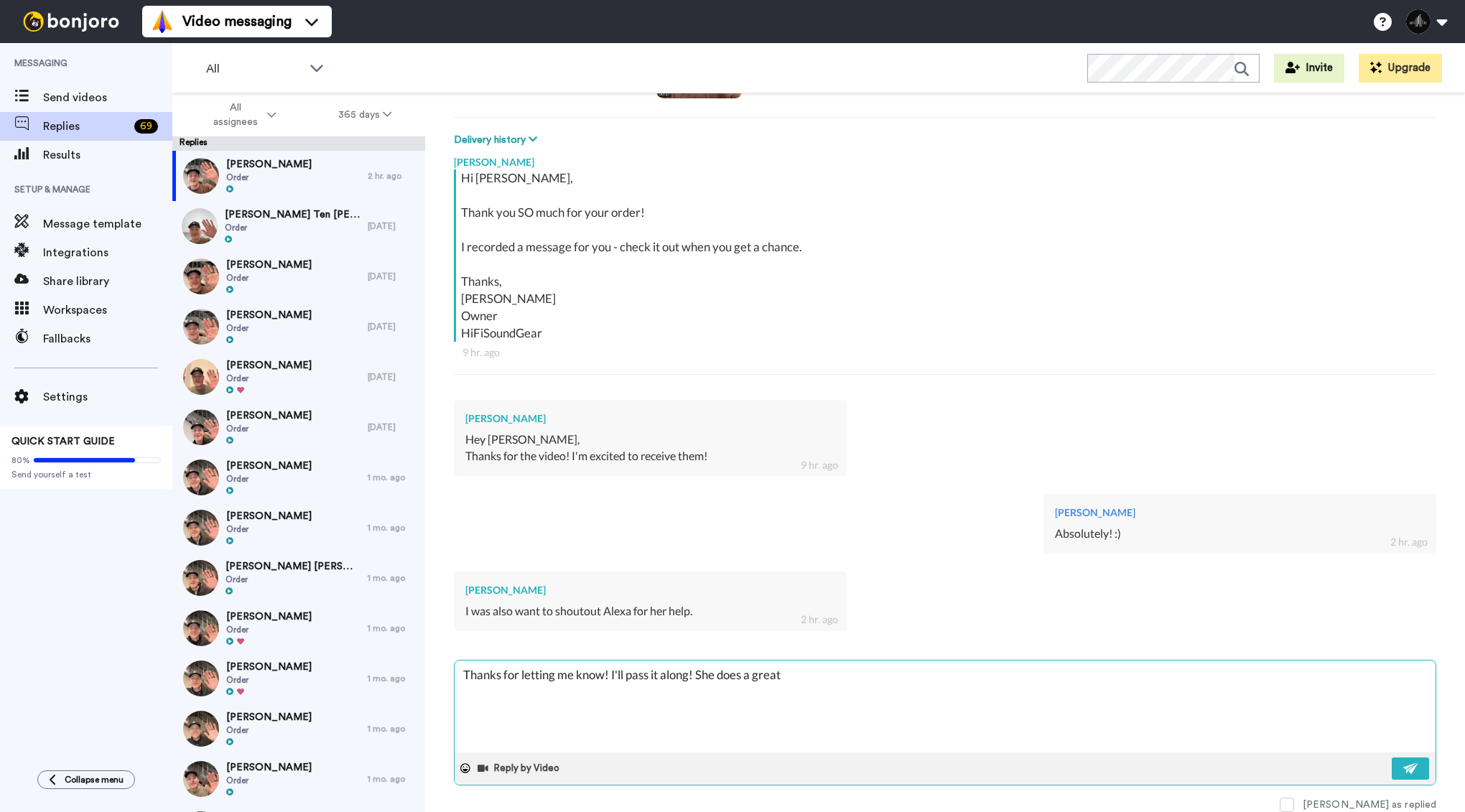
type textarea "Thanks for letting me know! I'll pass it along! She does a great j"
type textarea "x"
type textarea "Thanks for letting me know! I'll pass it along! She does a great jo"
type textarea "x"
type textarea "Thanks for letting me know! I'll pass it along! She does a great job"
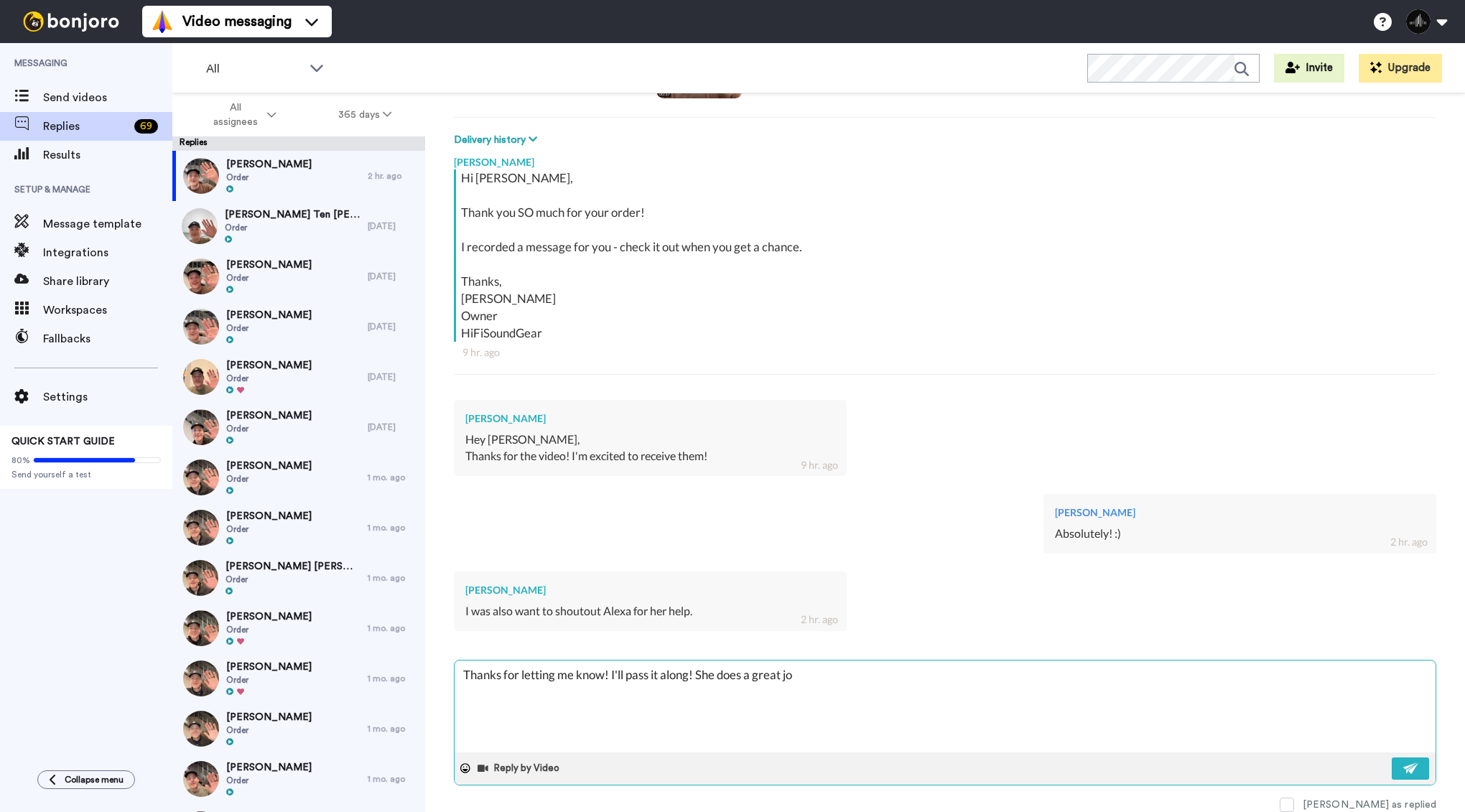
type textarea "x"
type textarea "Thanks for letting me know! I'll pass it along! She does a great job."
type textarea "x"
type textarea "Thanks for letting me know! I'll pass it along! She does a great job."
type textarea "x"
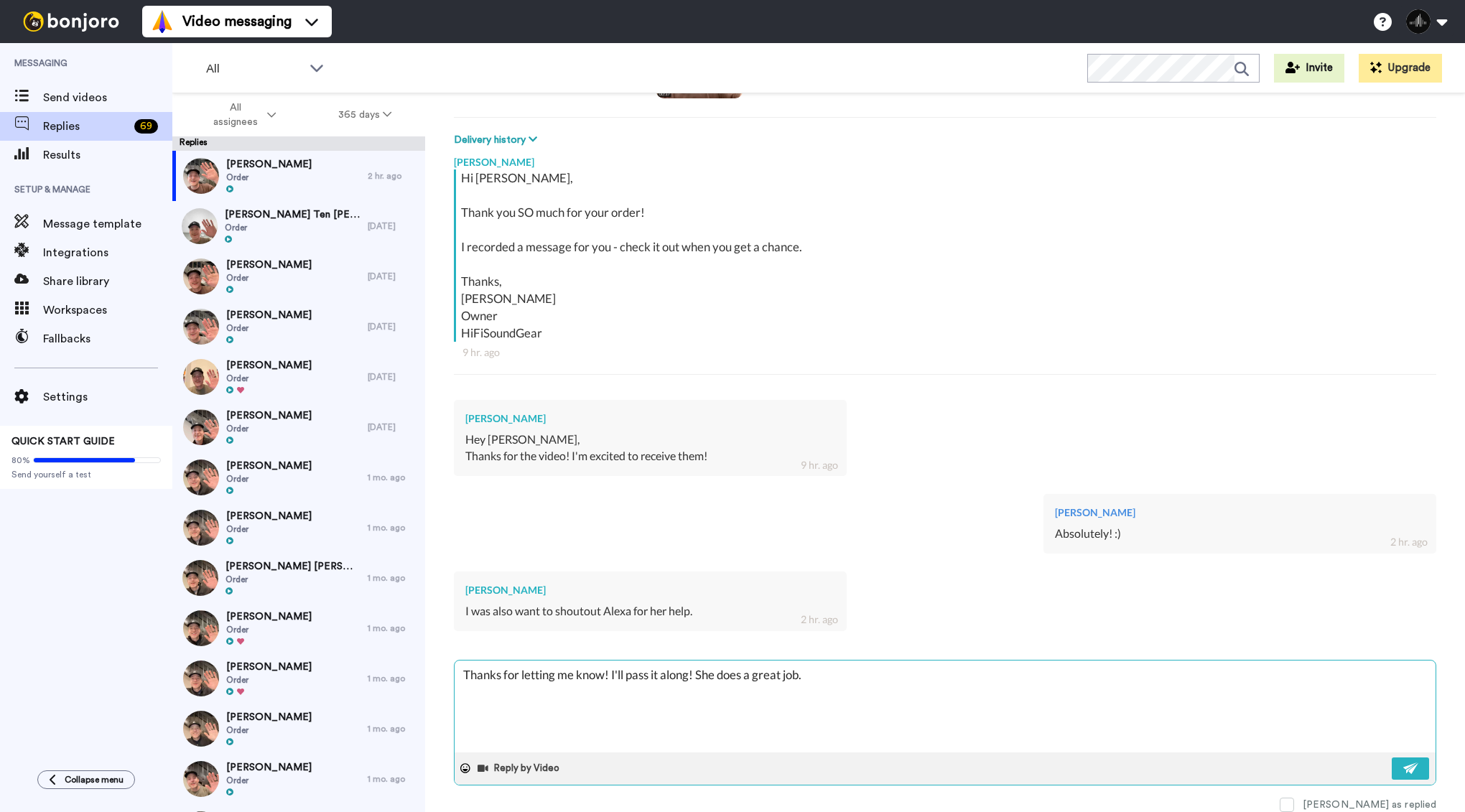
type textarea "Thanks for letting me know! I'll pass it along! She does a great job. :"
type textarea "x"
type textarea "Thanks for letting me know! I'll pass it along! She does a great job."
type textarea "x"
type textarea "Thanks for letting me know! I'll pass it along! She does a great job."
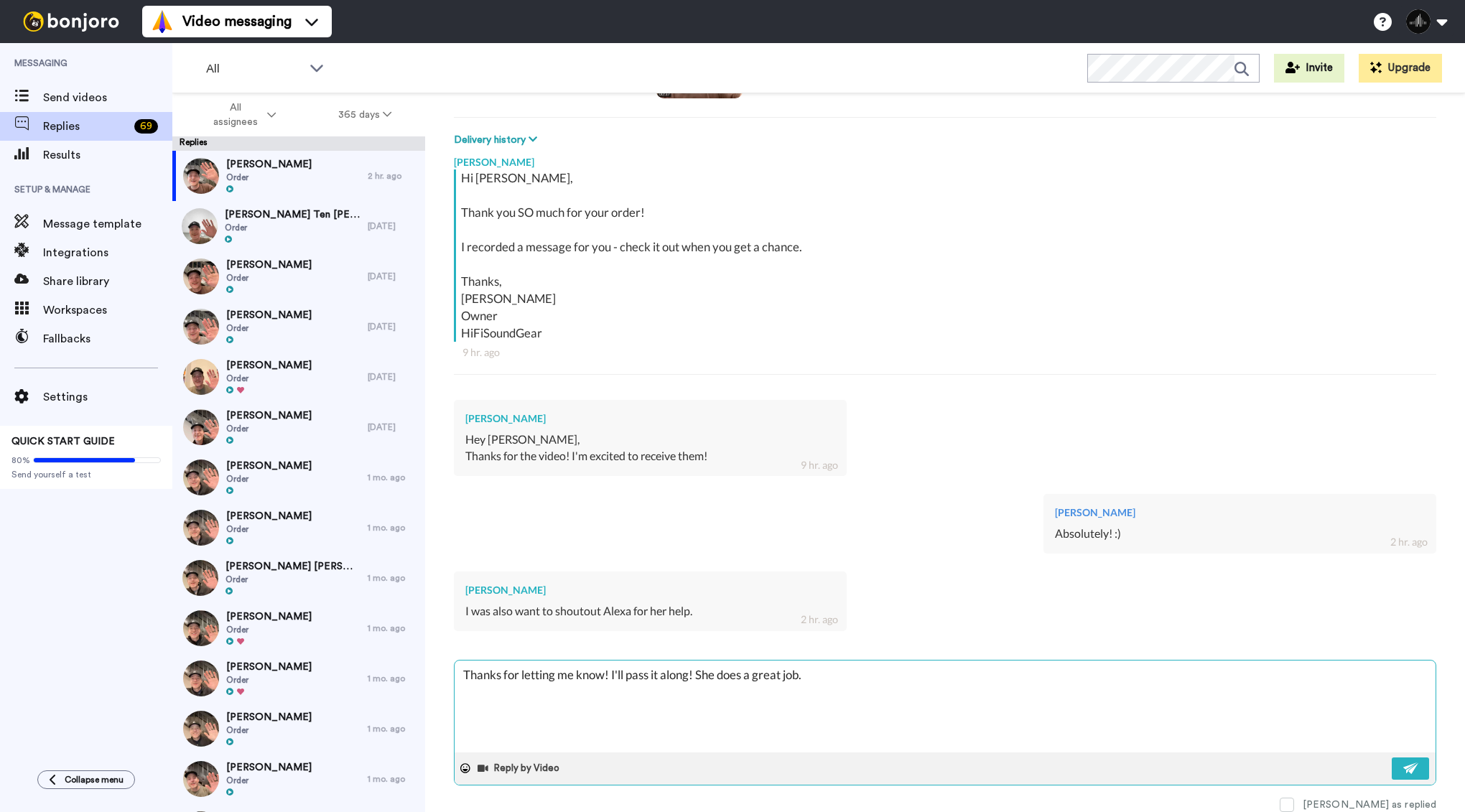
type textarea "x"
type textarea "Thanks for letting me know! I'll pass it along! She does a great job."
click at [1408, 768] on img at bounding box center [1412, 768] width 16 height 11
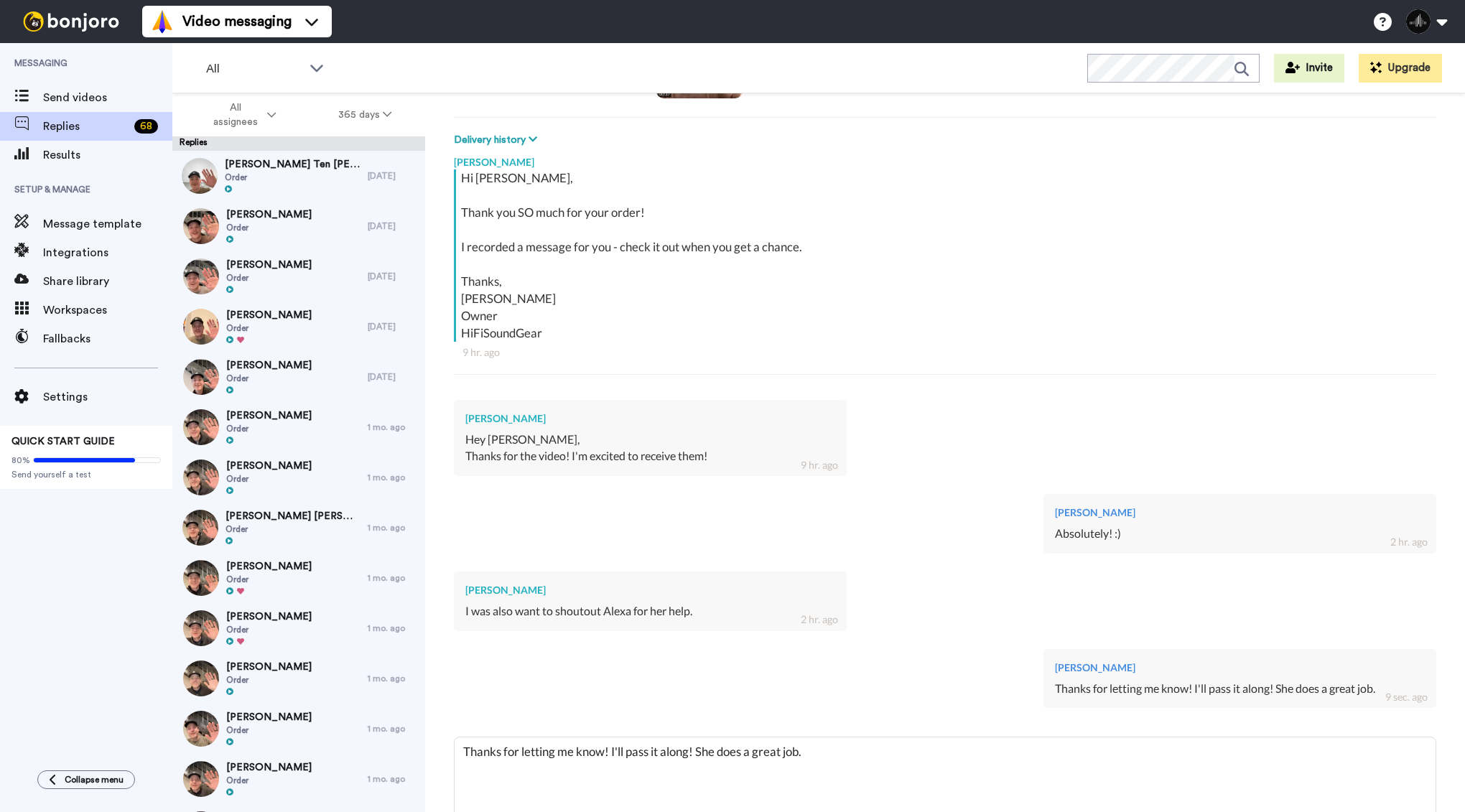
scroll to position [0, 0]
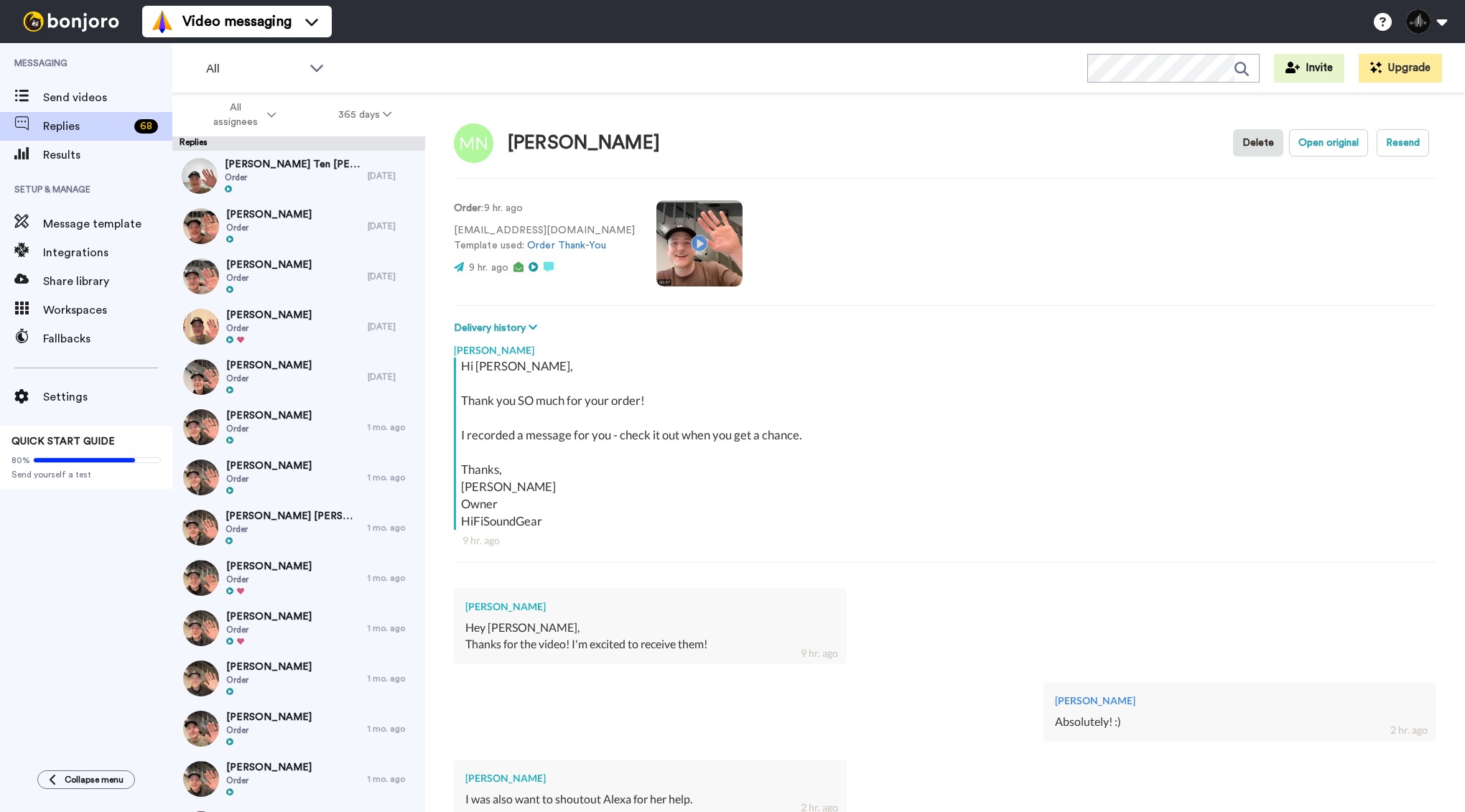
type textarea "x"
